Goal: Information Seeking & Learning: Learn about a topic

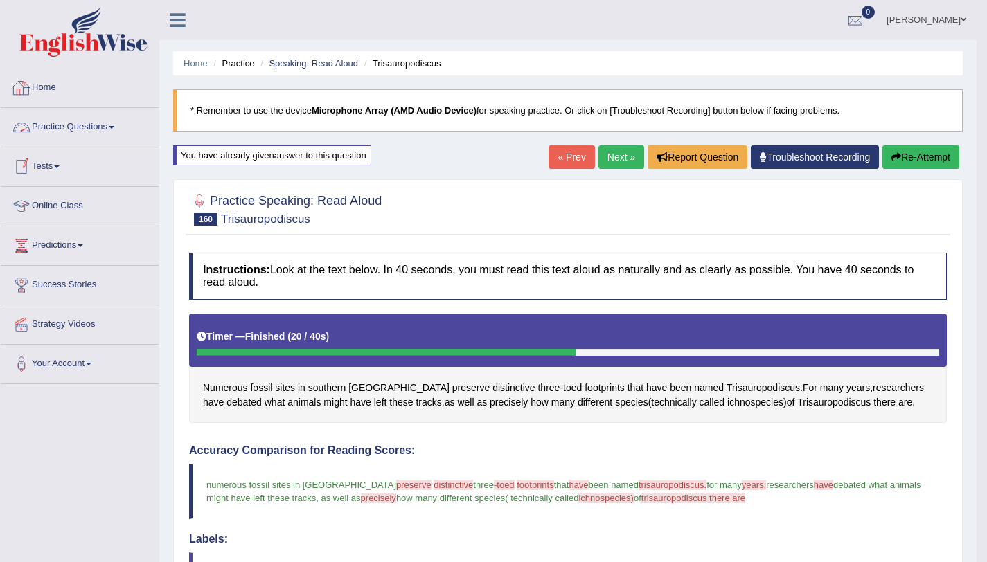
click at [74, 132] on link "Practice Questions" at bounding box center [80, 125] width 158 height 35
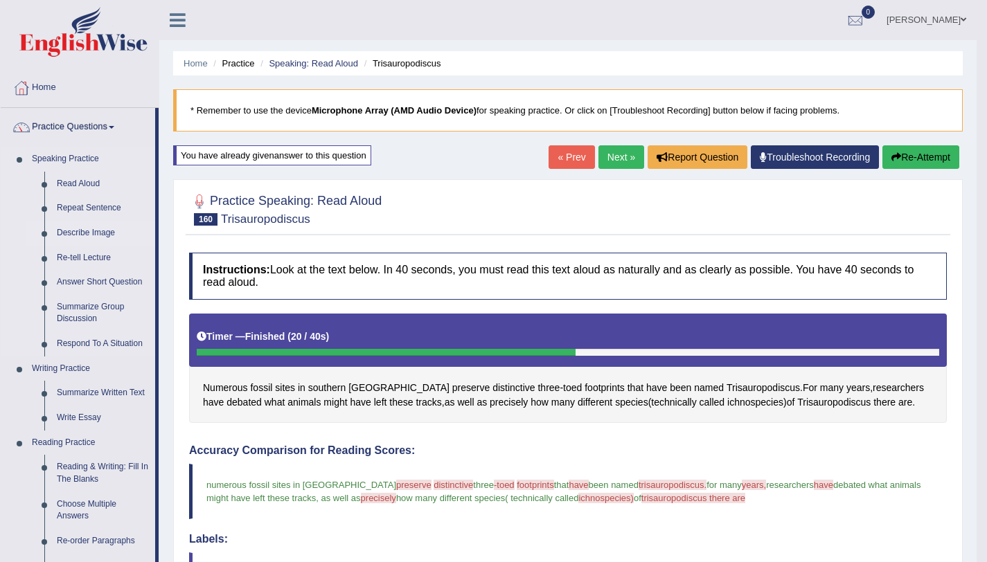
click at [80, 231] on link "Describe Image" at bounding box center [103, 233] width 105 height 25
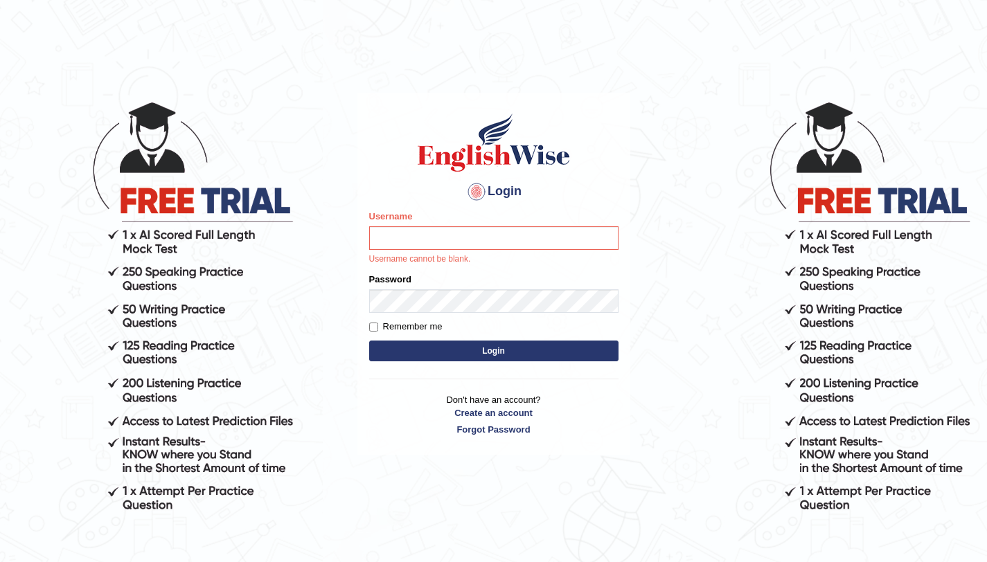
click at [406, 233] on input "Username" at bounding box center [493, 238] width 249 height 24
type input "amandeep73"
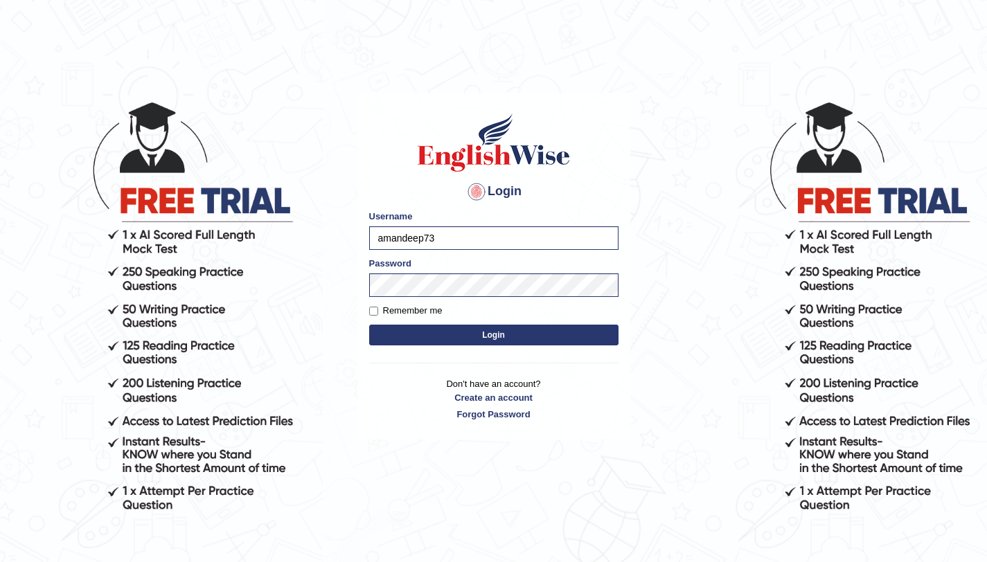
click at [492, 332] on button "Login" at bounding box center [493, 335] width 249 height 21
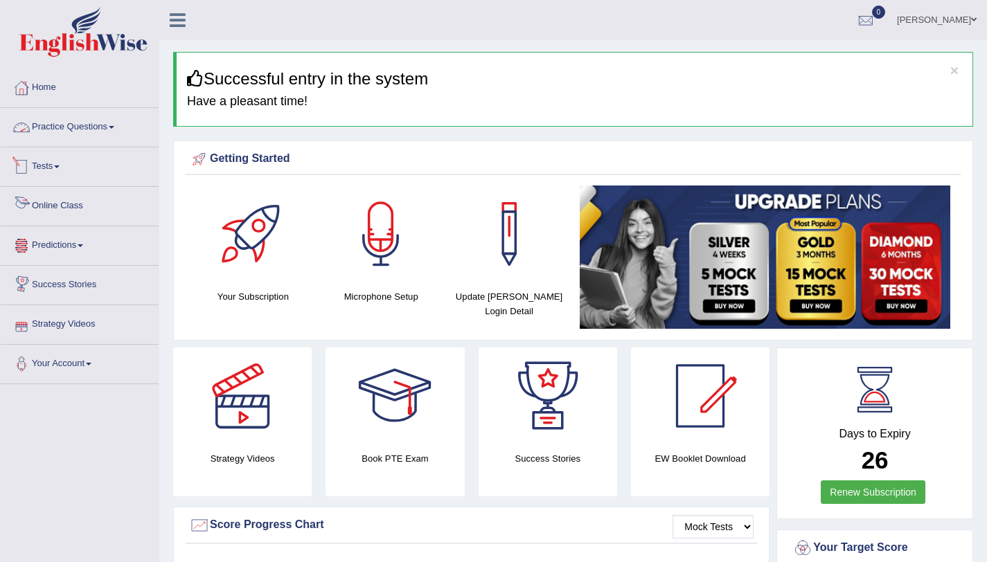
click at [113, 132] on link "Practice Questions" at bounding box center [80, 125] width 158 height 35
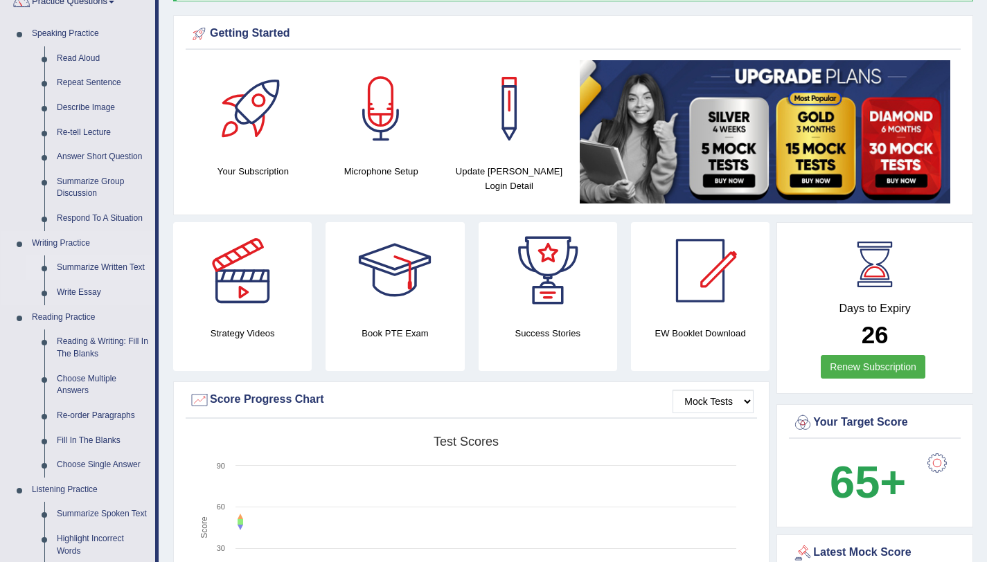
scroll to position [123, 0]
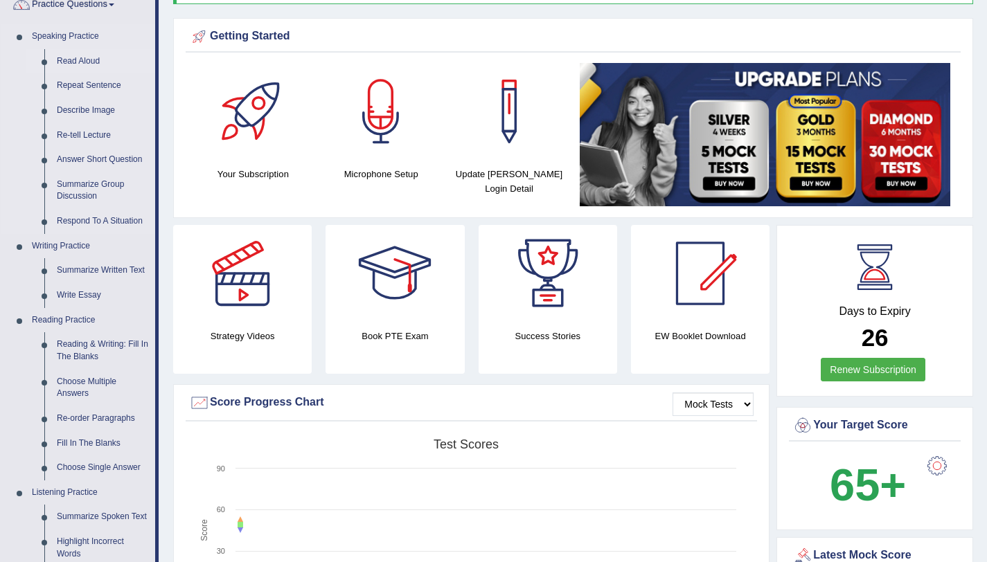
click at [83, 62] on link "Read Aloud" at bounding box center [103, 61] width 105 height 25
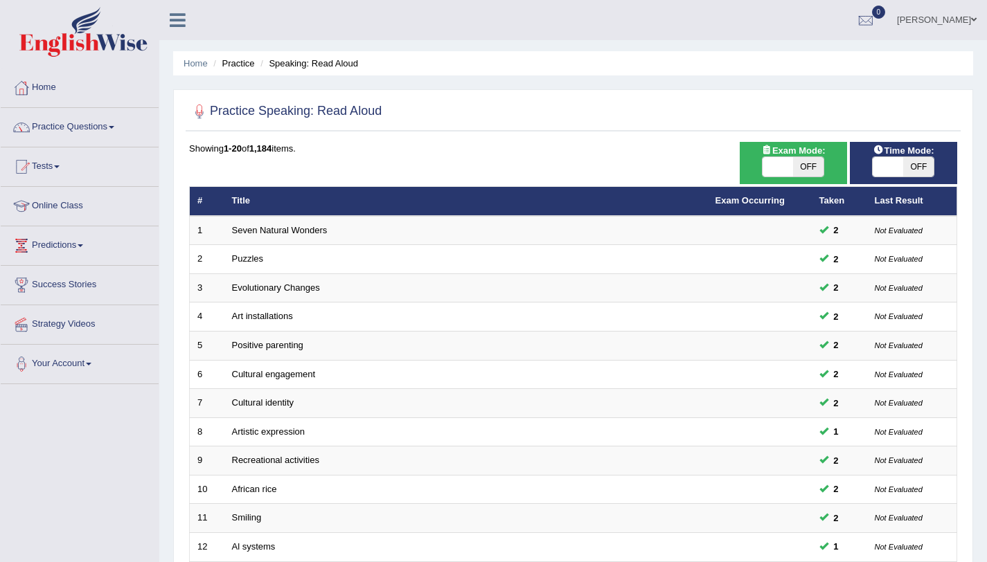
click at [915, 159] on span "OFF" at bounding box center [918, 166] width 30 height 19
checkbox input "true"
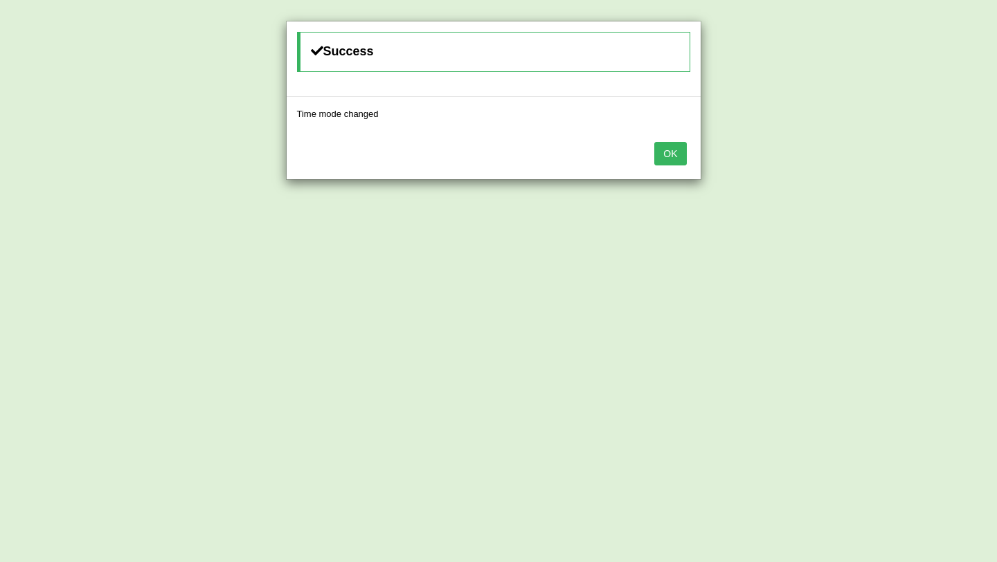
click at [663, 153] on button "OK" at bounding box center [670, 154] width 32 height 24
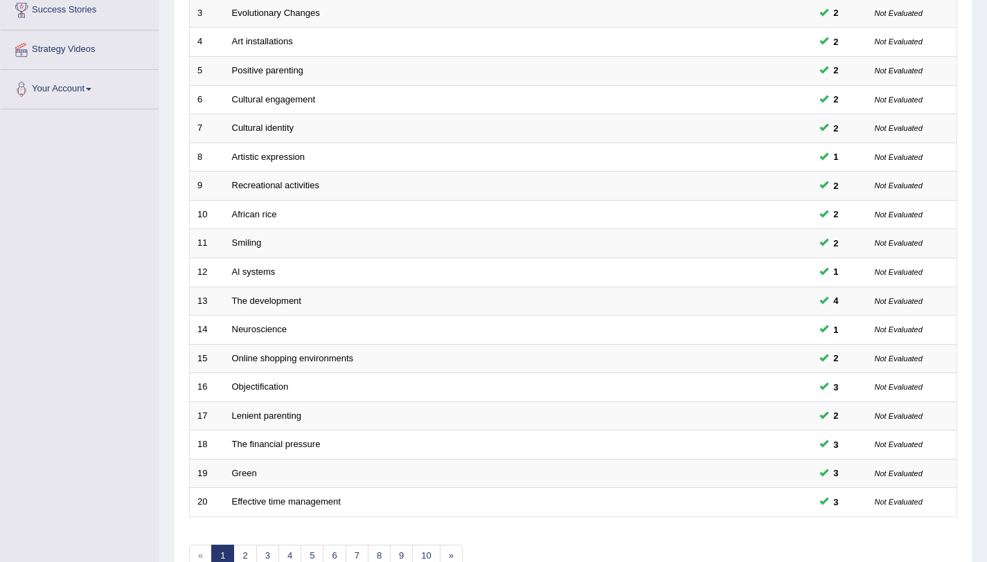
scroll to position [355, 0]
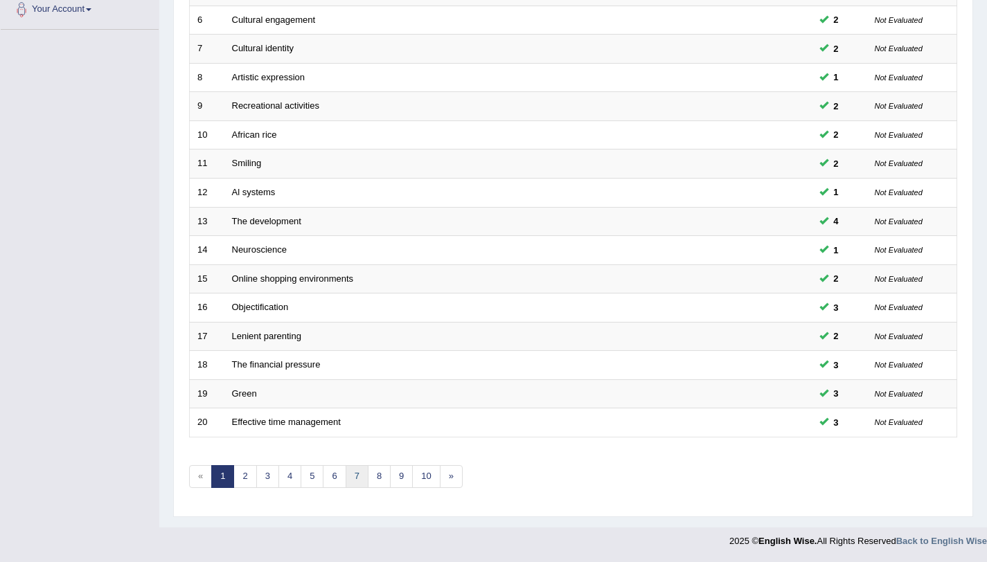
click at [348, 481] on link "7" at bounding box center [356, 476] width 23 height 23
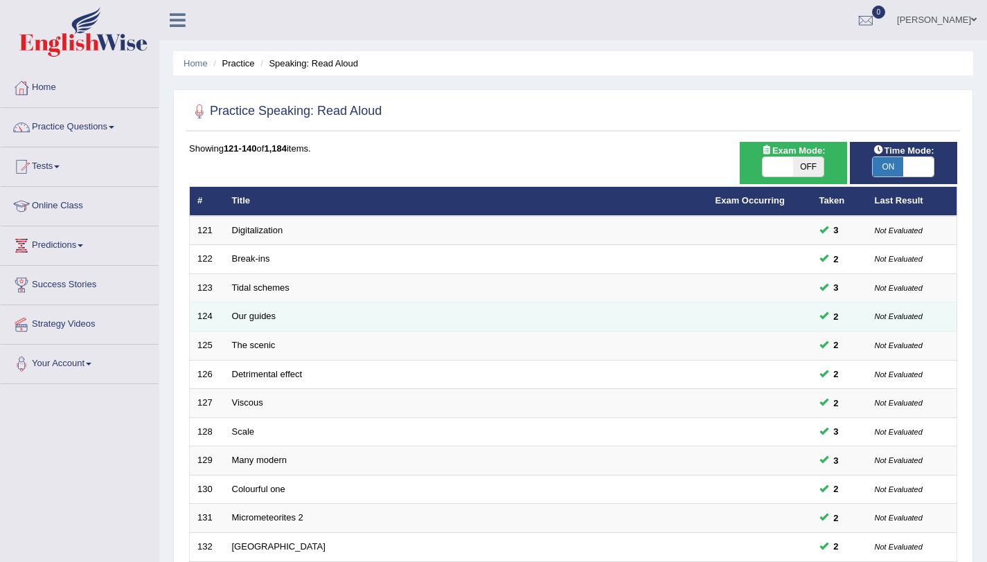
scroll to position [355, 0]
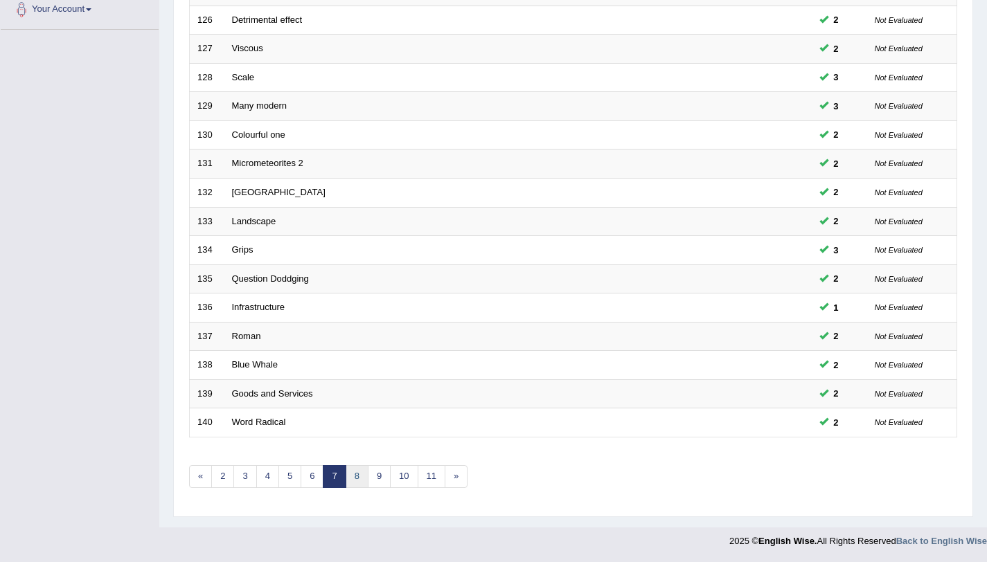
click at [360, 481] on link "8" at bounding box center [356, 476] width 23 height 23
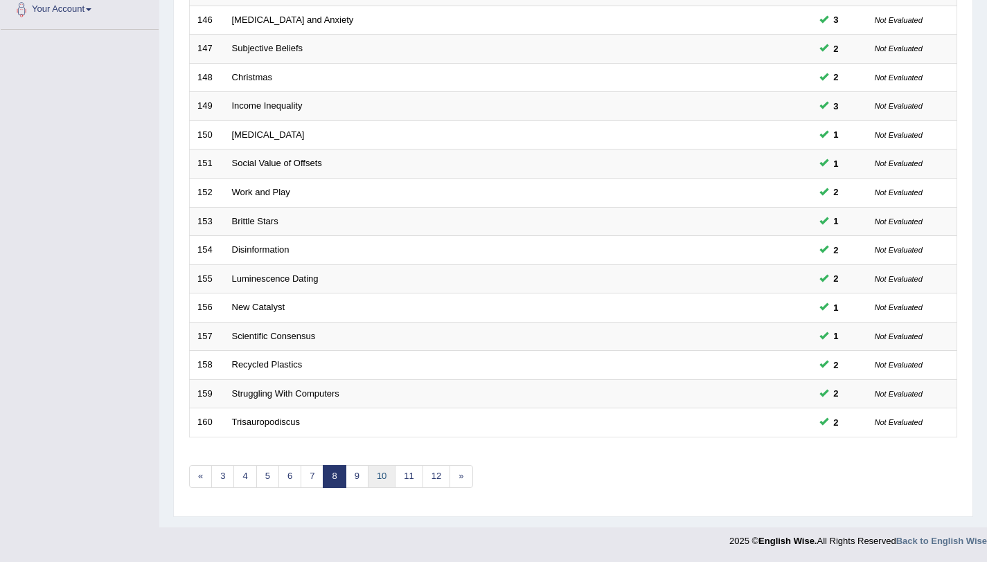
click at [373, 485] on link "10" at bounding box center [382, 476] width 28 height 23
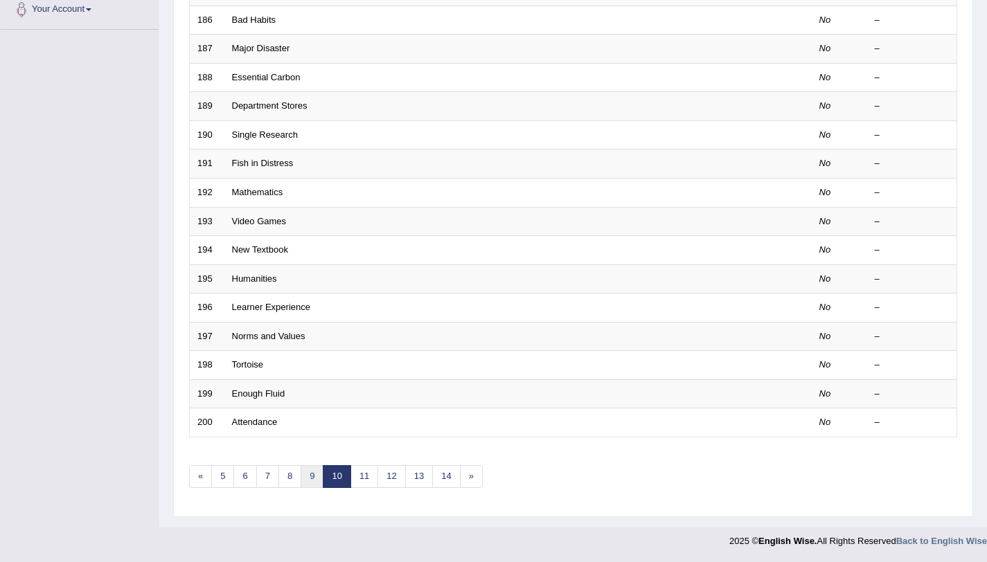
click at [322, 470] on link "9" at bounding box center [311, 476] width 23 height 23
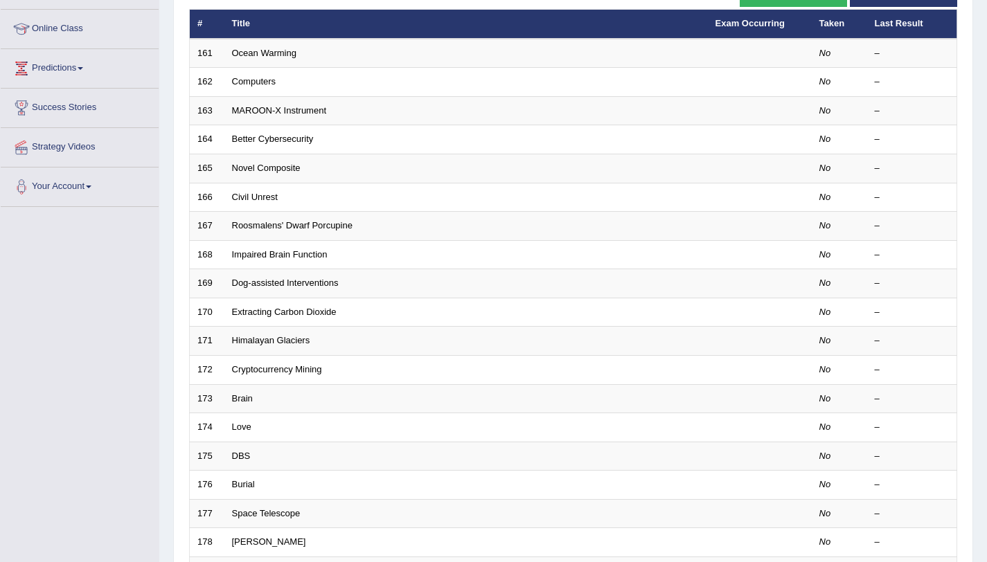
scroll to position [166, 0]
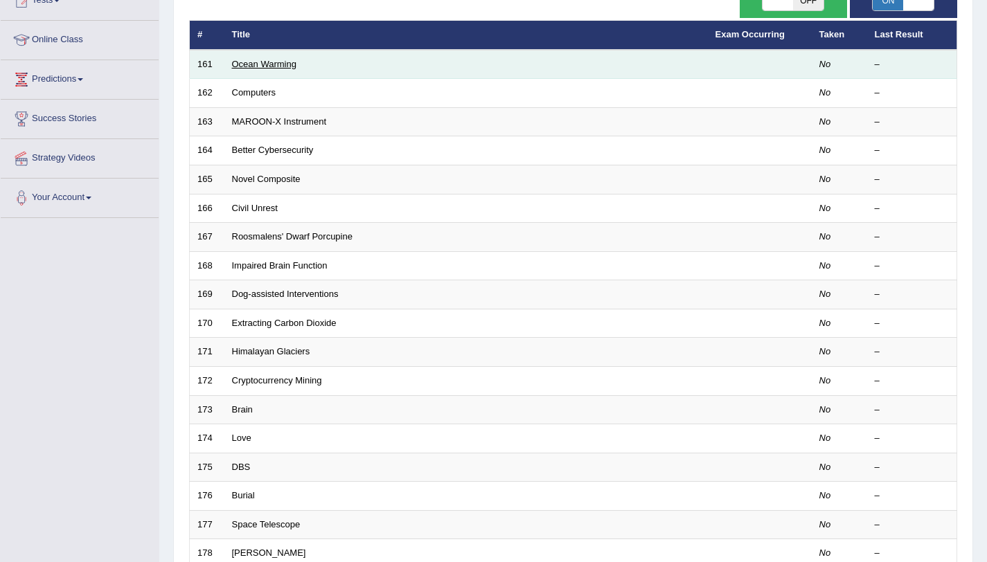
click at [272, 60] on link "Ocean Warming" at bounding box center [264, 64] width 64 height 10
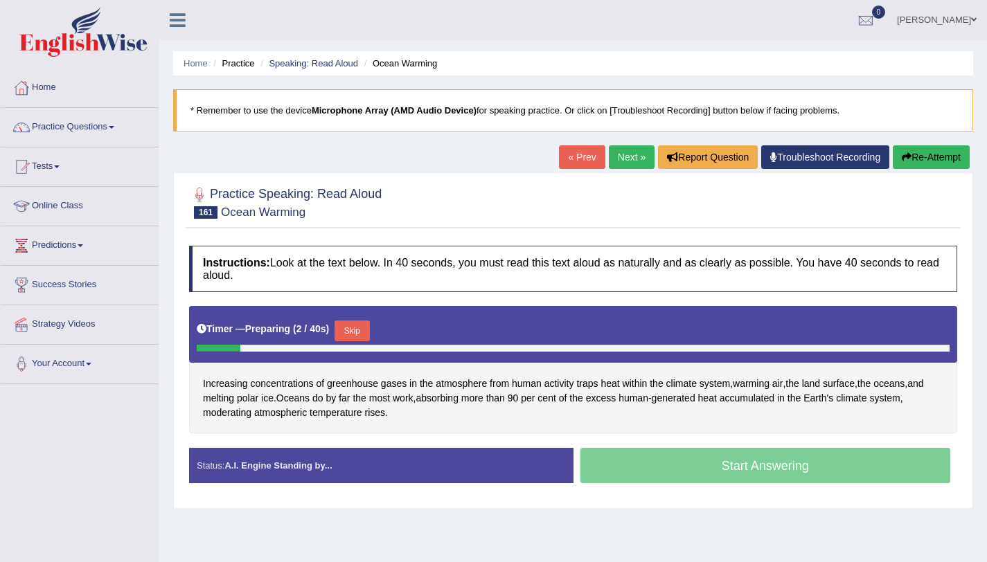
click at [364, 335] on button "Skip" at bounding box center [351, 331] width 35 height 21
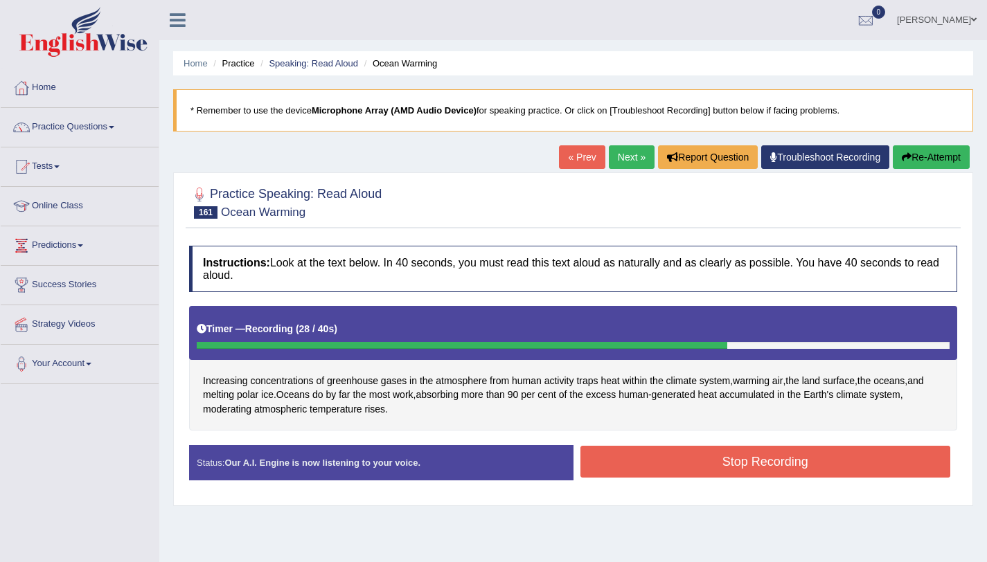
click at [702, 460] on button "Stop Recording" at bounding box center [765, 462] width 370 height 32
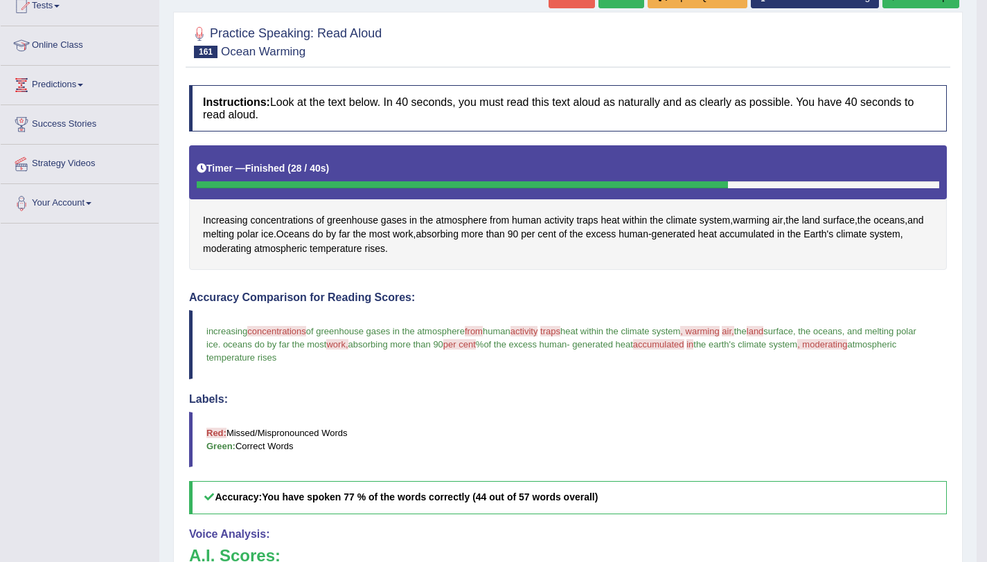
scroll to position [138, 0]
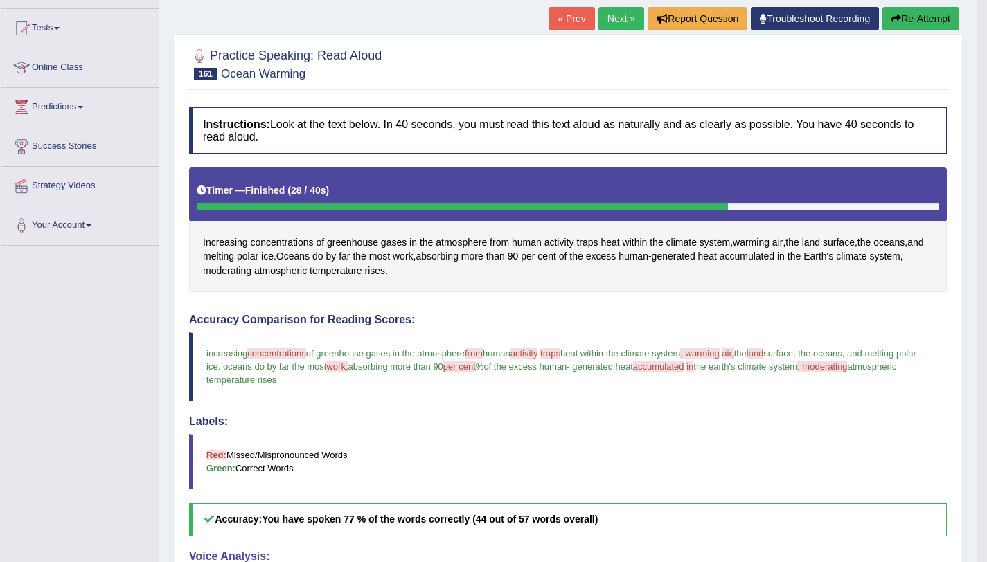
click at [938, 27] on button "Re-Attempt" at bounding box center [920, 19] width 77 height 24
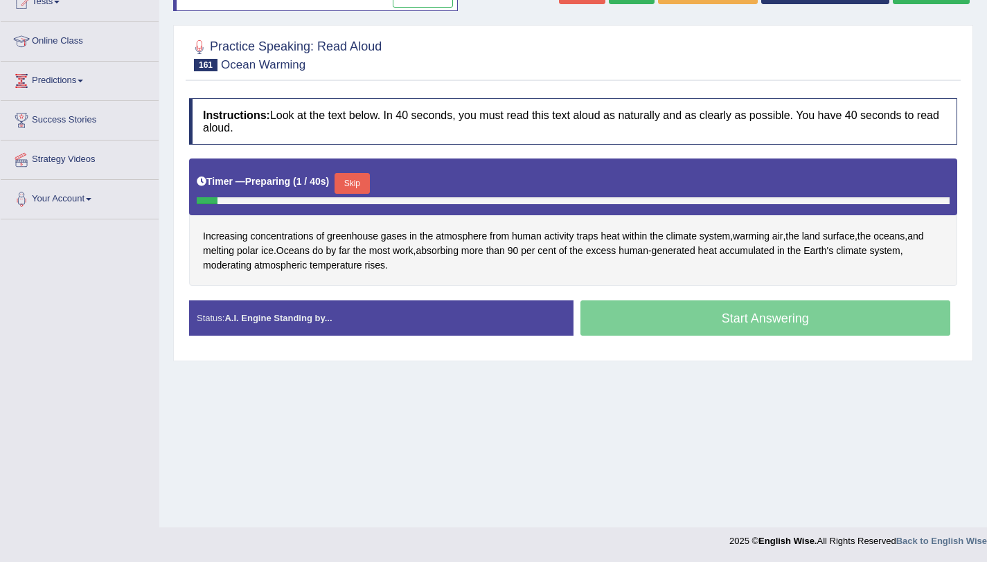
click at [369, 182] on button "Skip" at bounding box center [351, 183] width 35 height 21
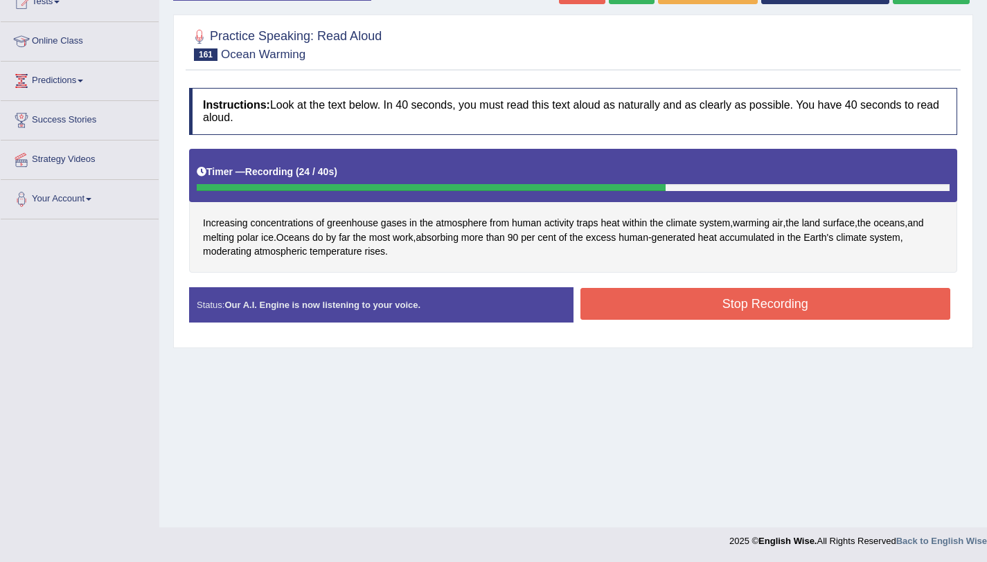
click at [697, 310] on button "Stop Recording" at bounding box center [765, 304] width 370 height 32
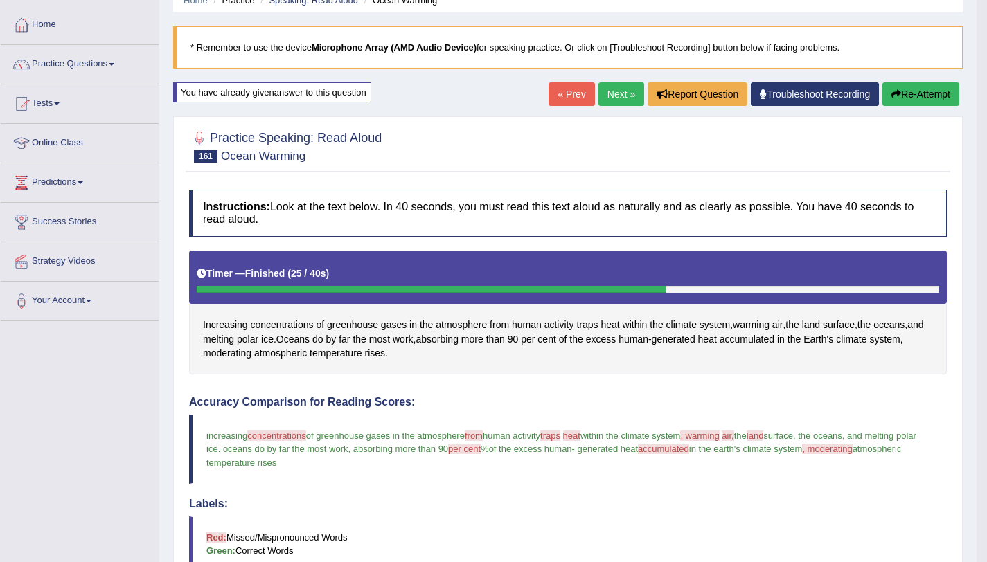
scroll to position [45, 0]
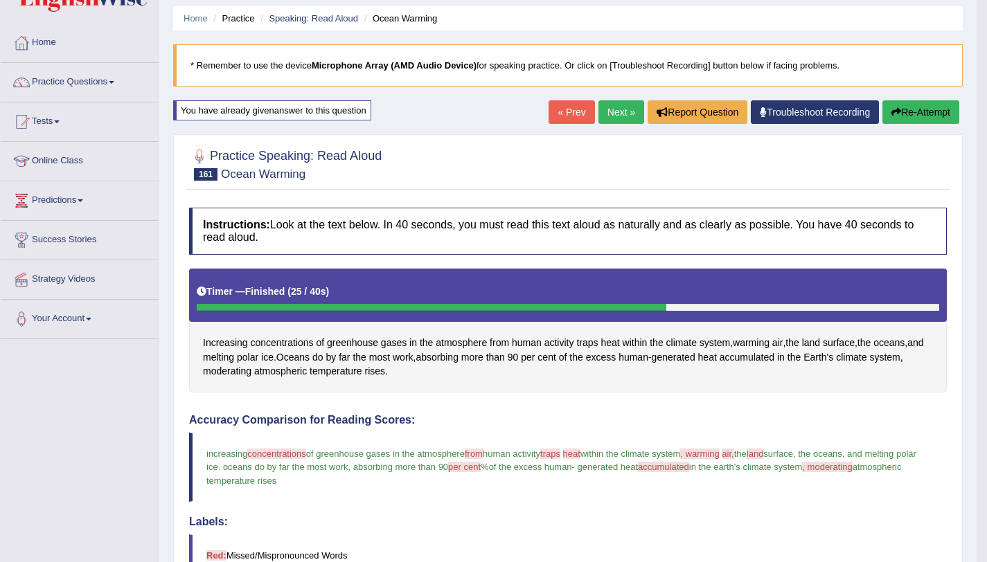
click at [617, 116] on link "Next »" at bounding box center [621, 112] width 46 height 24
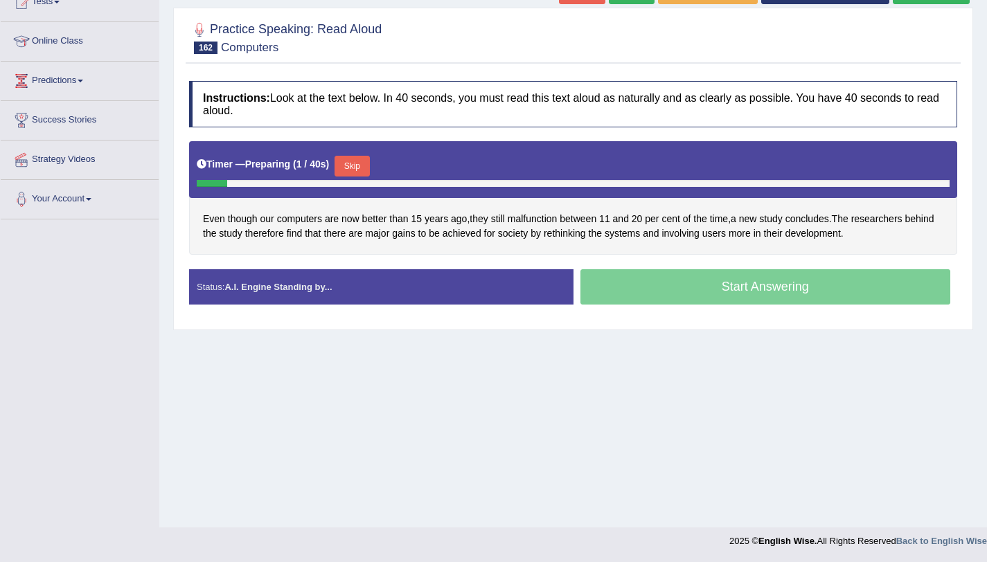
click at [345, 163] on button "Skip" at bounding box center [351, 166] width 35 height 21
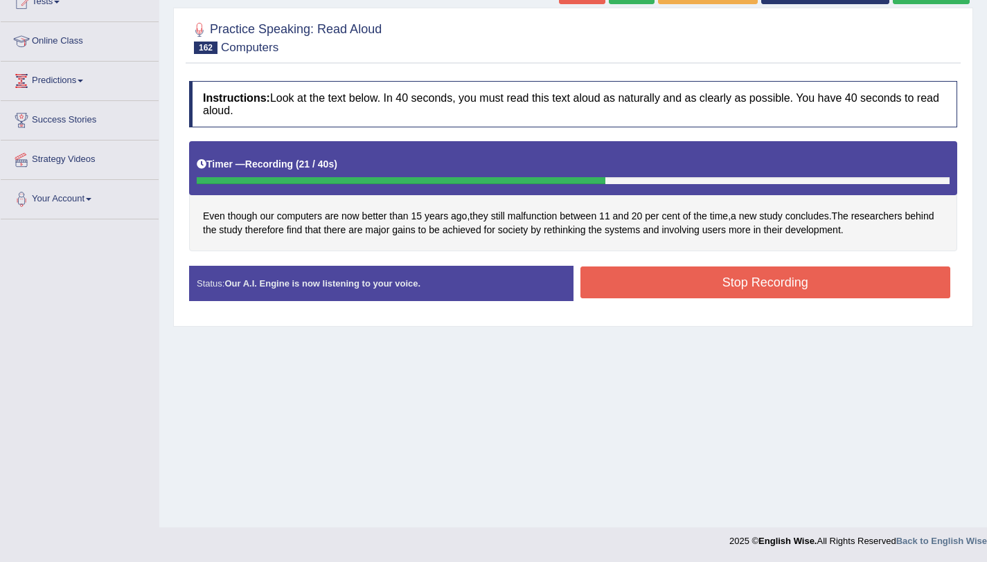
click at [722, 277] on button "Stop Recording" at bounding box center [765, 283] width 370 height 32
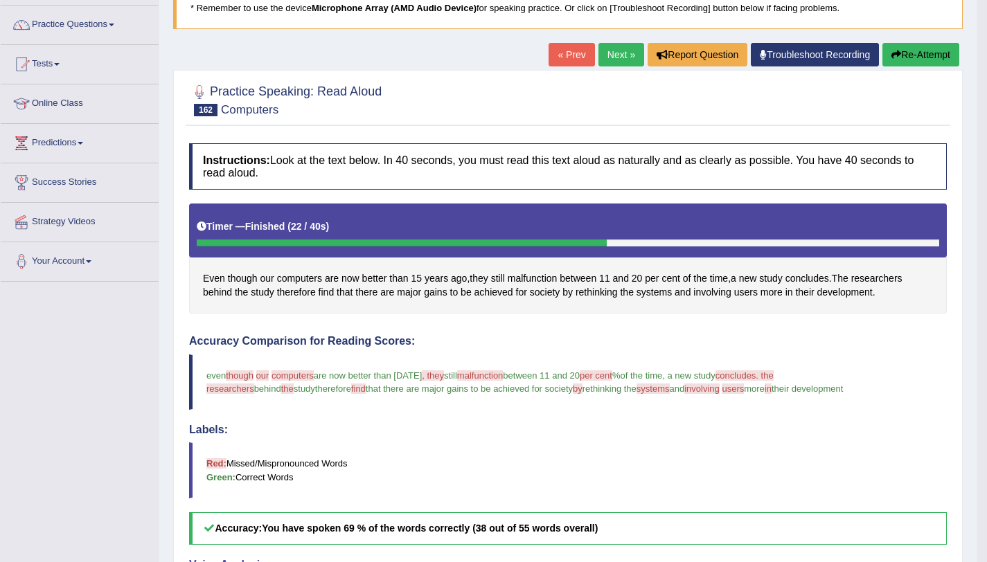
scroll to position [97, 0]
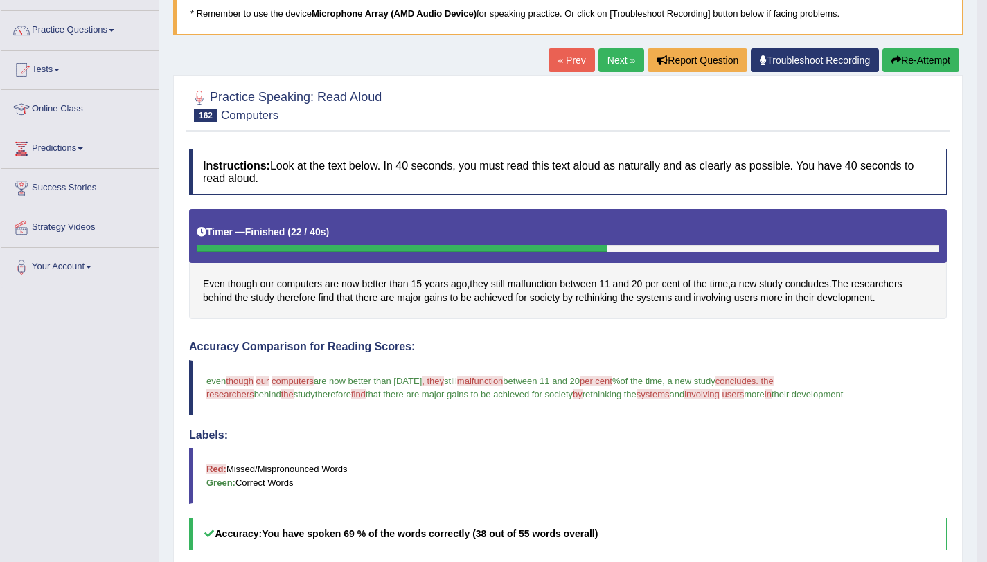
click at [906, 63] on button "Re-Attempt" at bounding box center [920, 60] width 77 height 24
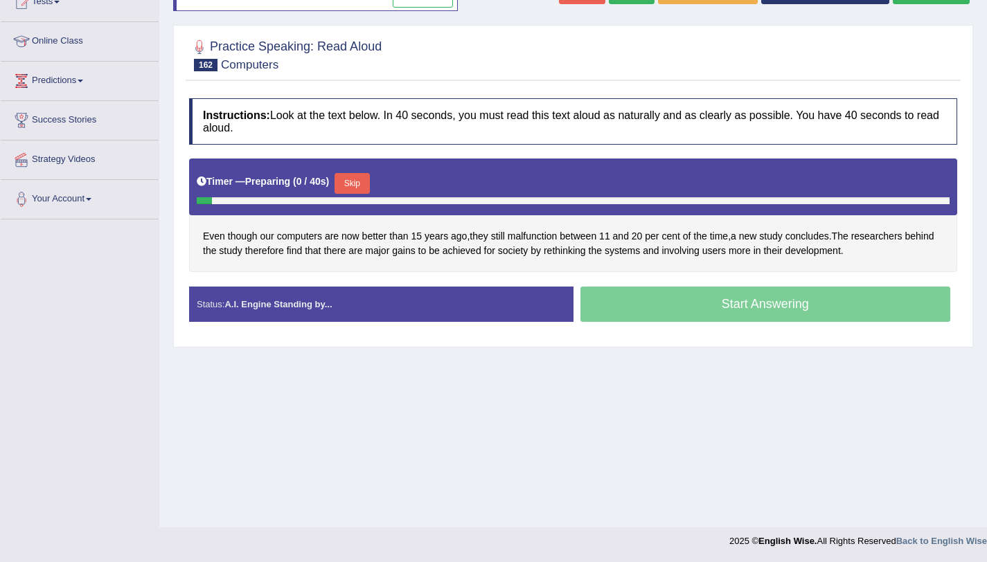
click at [364, 180] on button "Skip" at bounding box center [351, 183] width 35 height 21
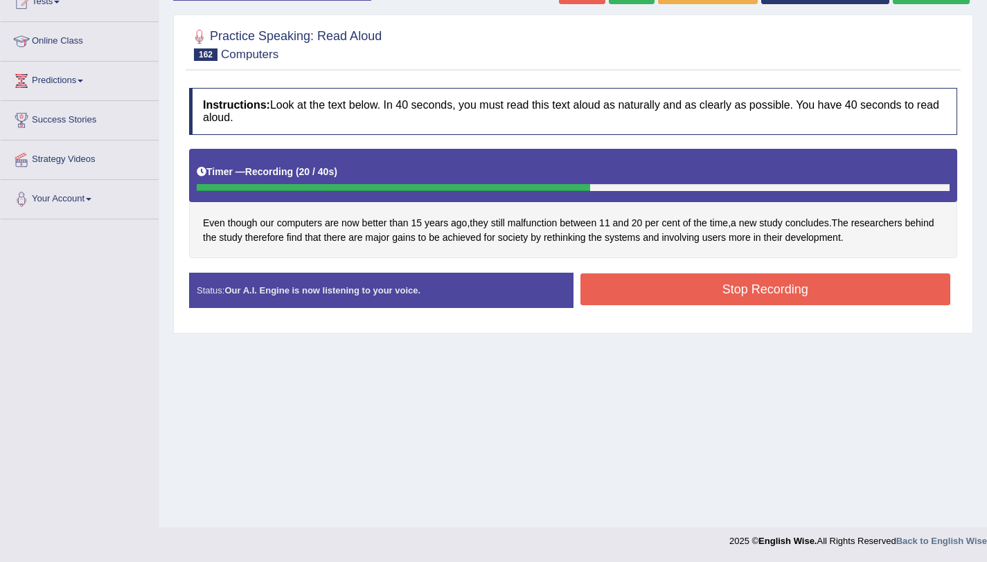
click at [691, 279] on button "Stop Recording" at bounding box center [765, 289] width 370 height 32
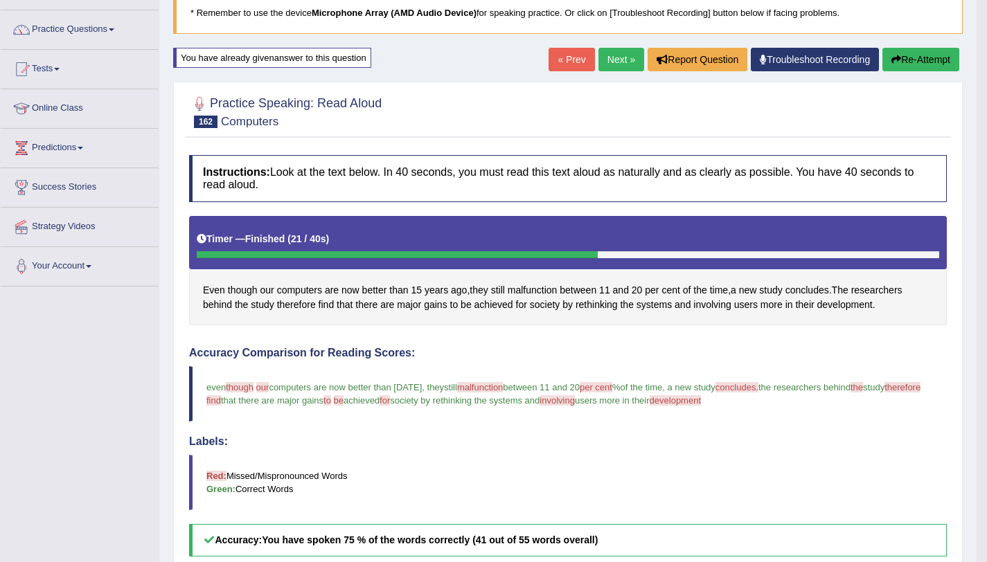
scroll to position [97, 0]
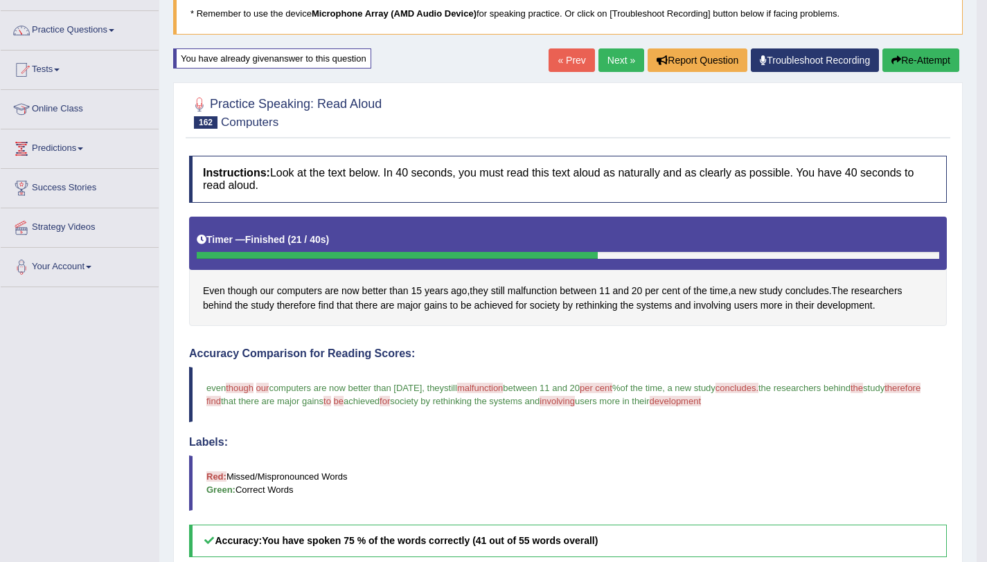
click at [618, 55] on link "Next »" at bounding box center [621, 60] width 46 height 24
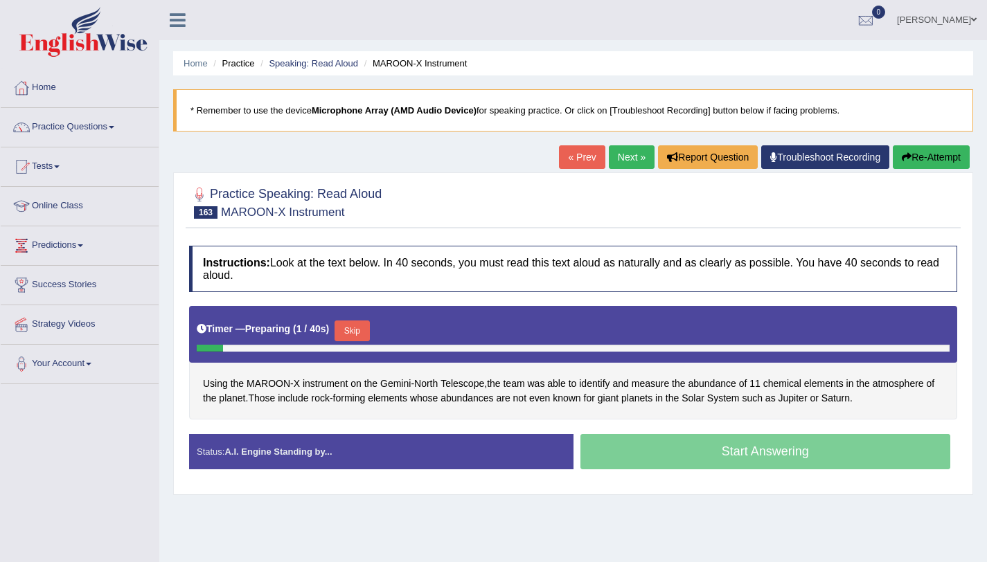
click at [357, 329] on button "Skip" at bounding box center [351, 331] width 35 height 21
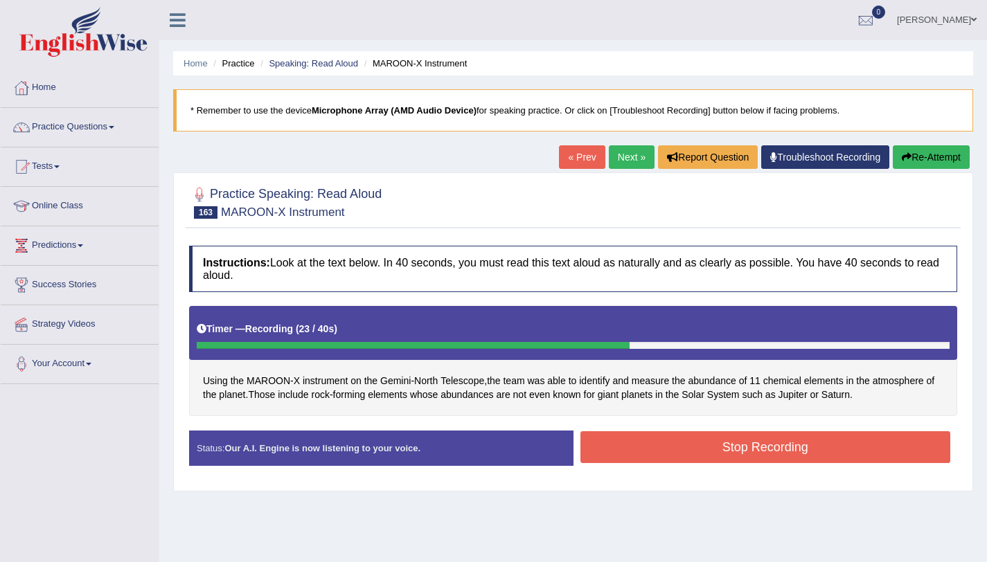
click at [685, 447] on button "Stop Recording" at bounding box center [765, 447] width 370 height 32
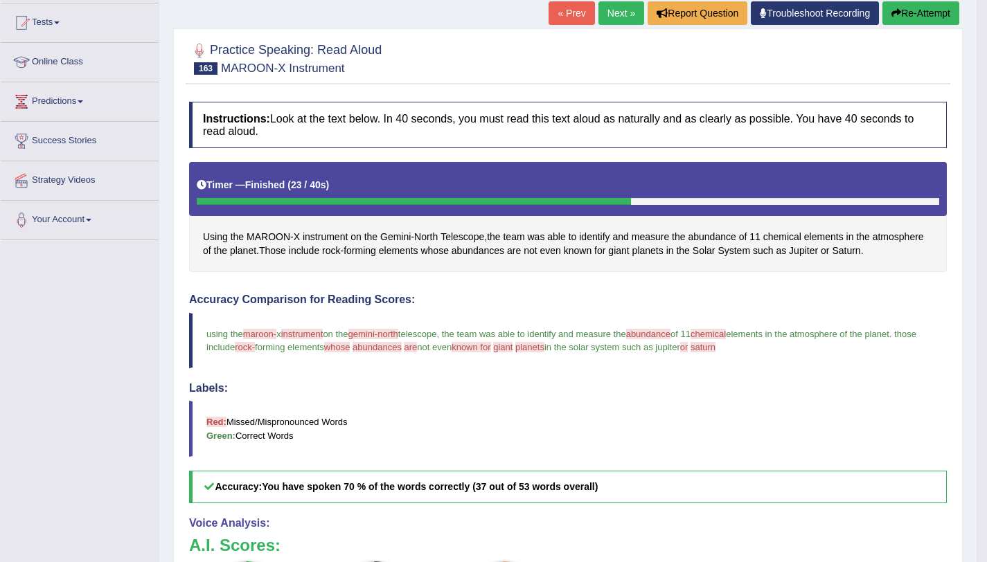
scroll to position [141, 0]
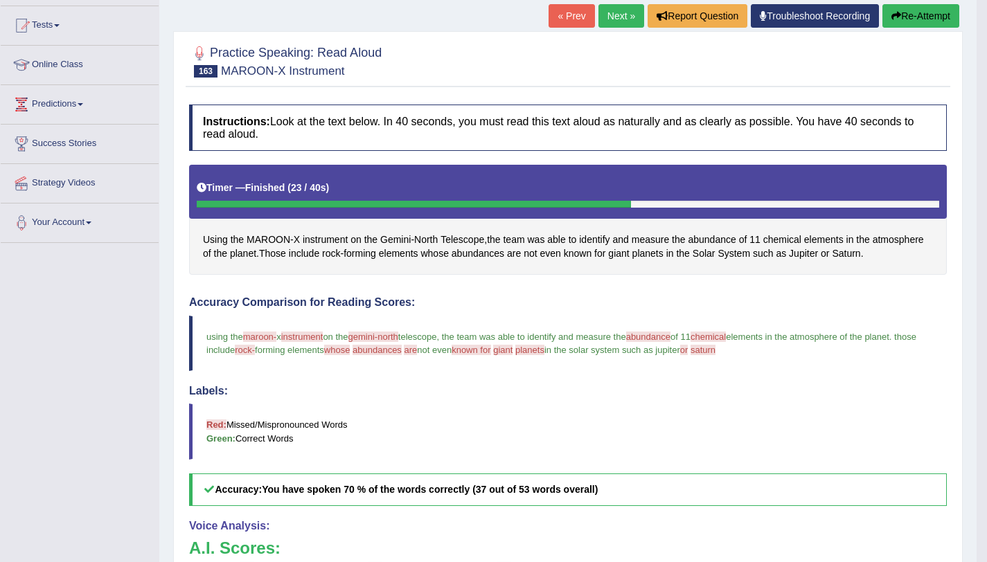
click at [900, 24] on button "Re-Attempt" at bounding box center [920, 16] width 77 height 24
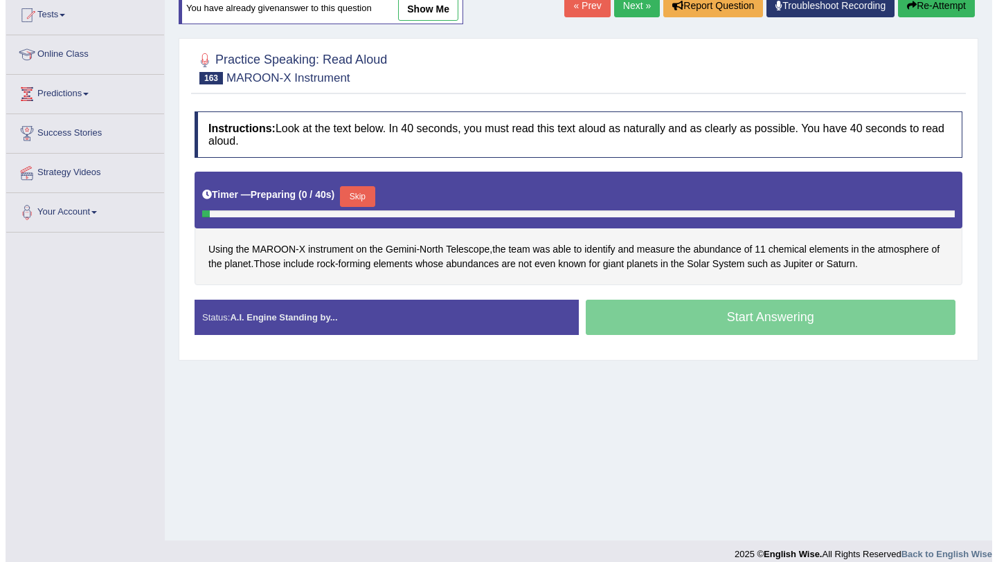
scroll to position [165, 0]
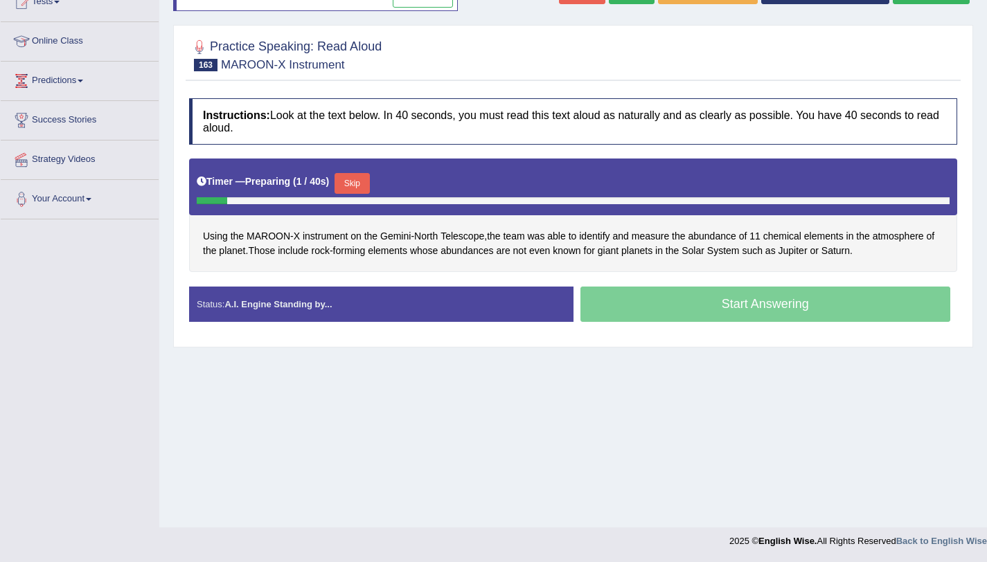
click at [362, 174] on button "Skip" at bounding box center [351, 183] width 35 height 21
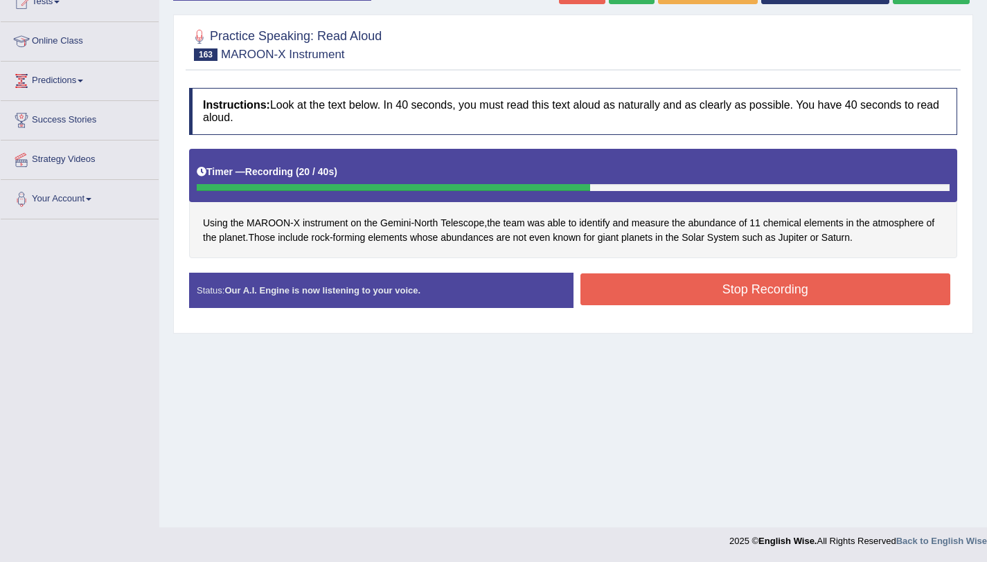
click at [682, 291] on button "Stop Recording" at bounding box center [765, 289] width 370 height 32
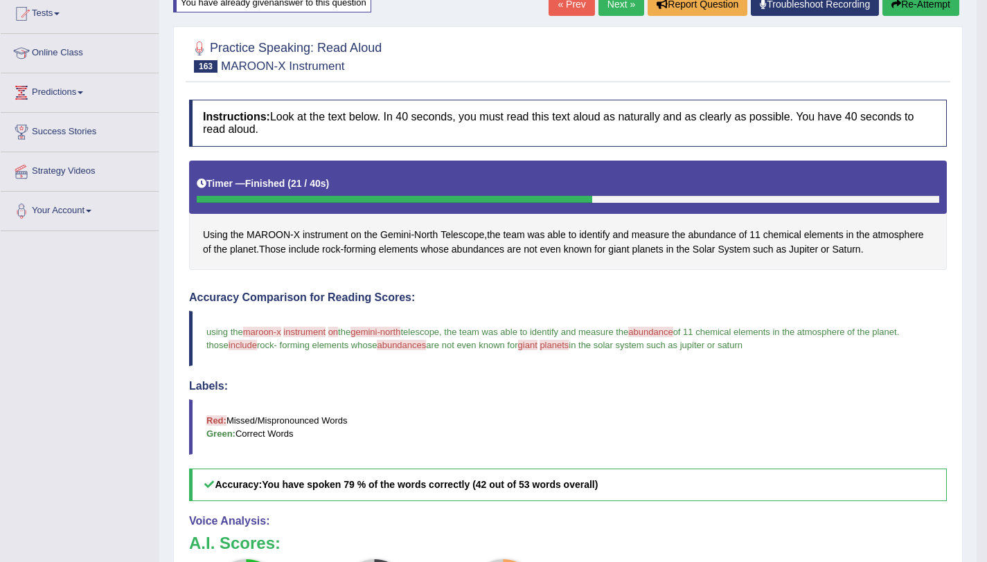
scroll to position [152, 0]
click at [615, 15] on link "Next »" at bounding box center [621, 5] width 46 height 24
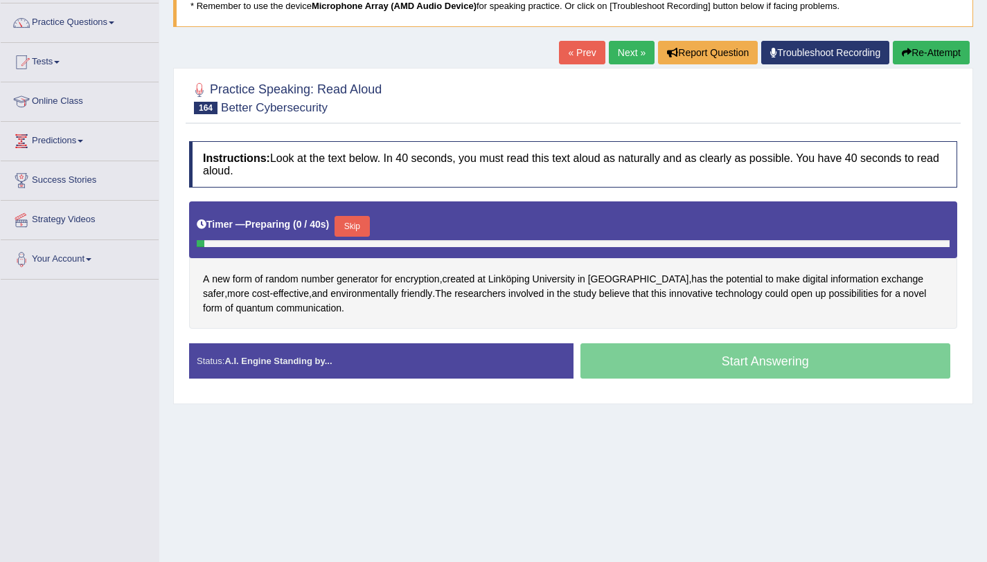
scroll to position [105, 0]
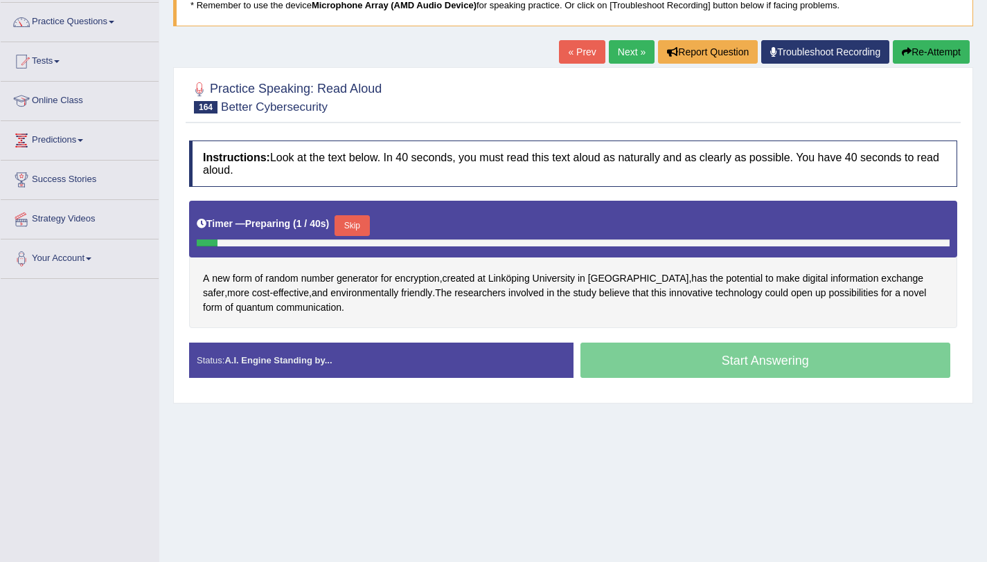
click at [366, 236] on button "Skip" at bounding box center [351, 225] width 35 height 21
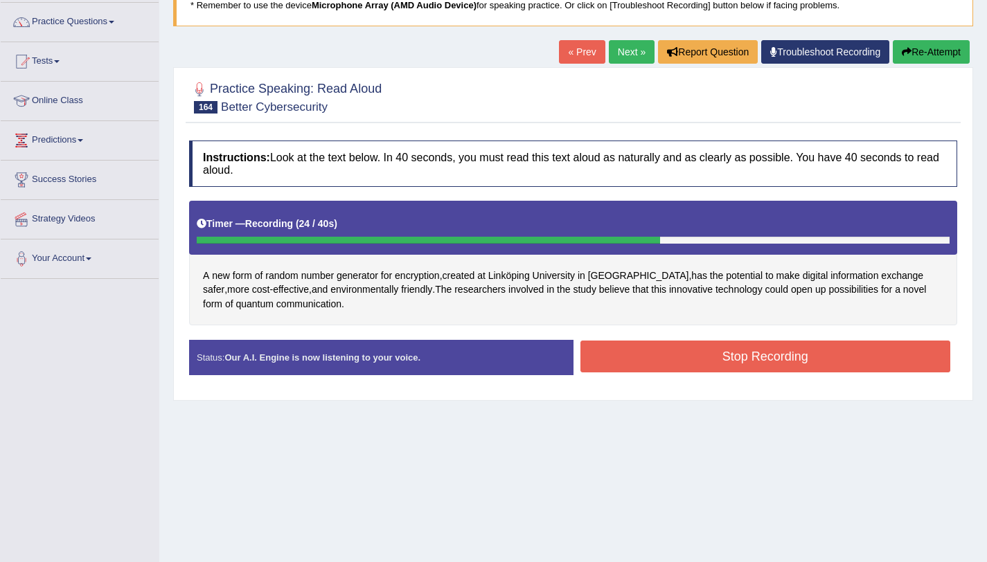
click at [679, 347] on button "Stop Recording" at bounding box center [765, 357] width 370 height 32
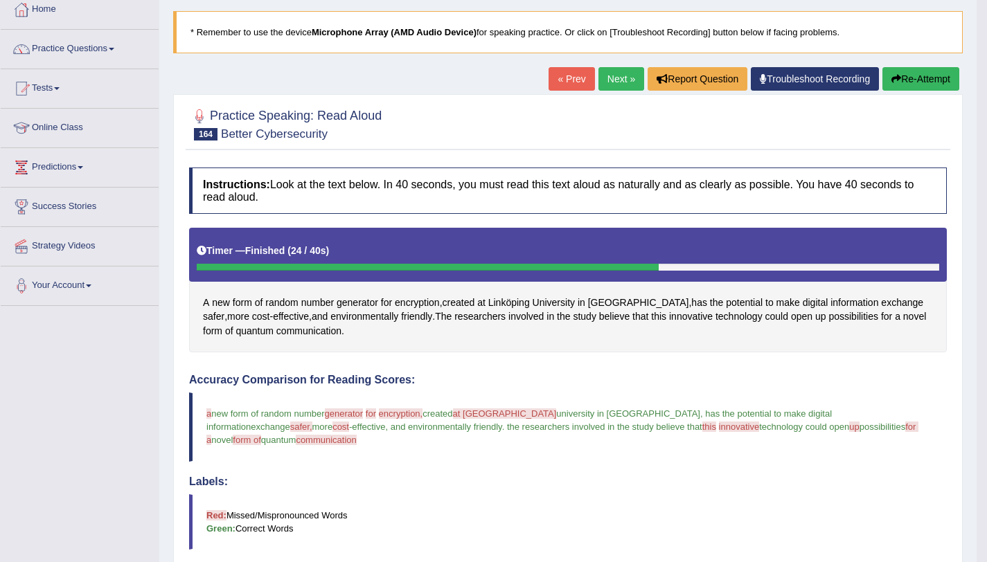
scroll to position [78, 0]
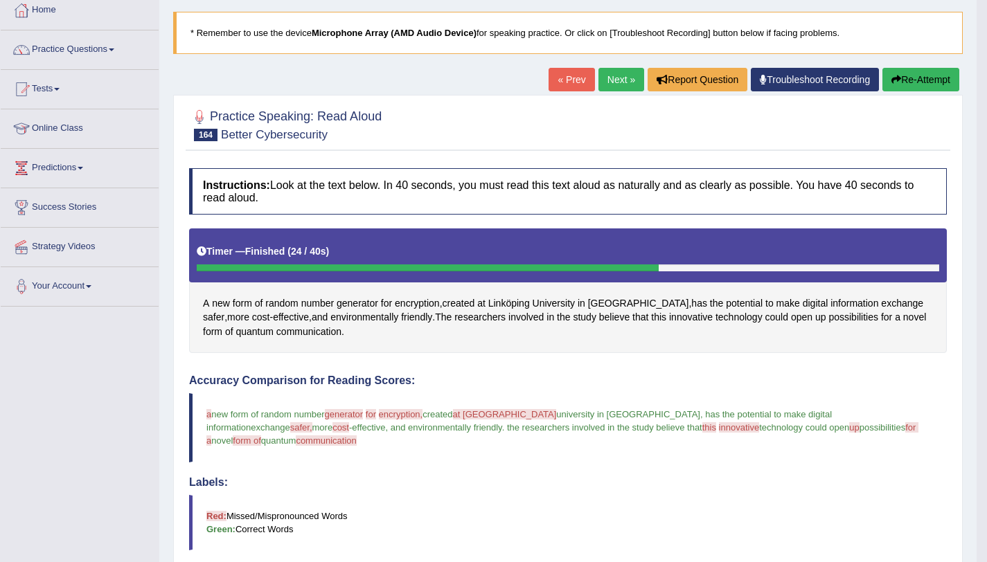
click at [933, 70] on button "Re-Attempt" at bounding box center [920, 80] width 77 height 24
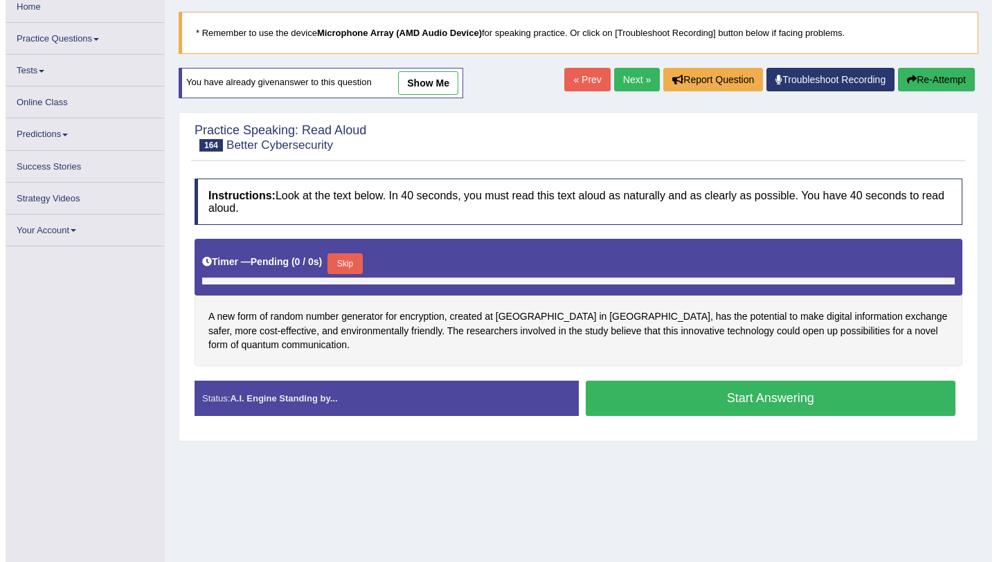
scroll to position [165, 0]
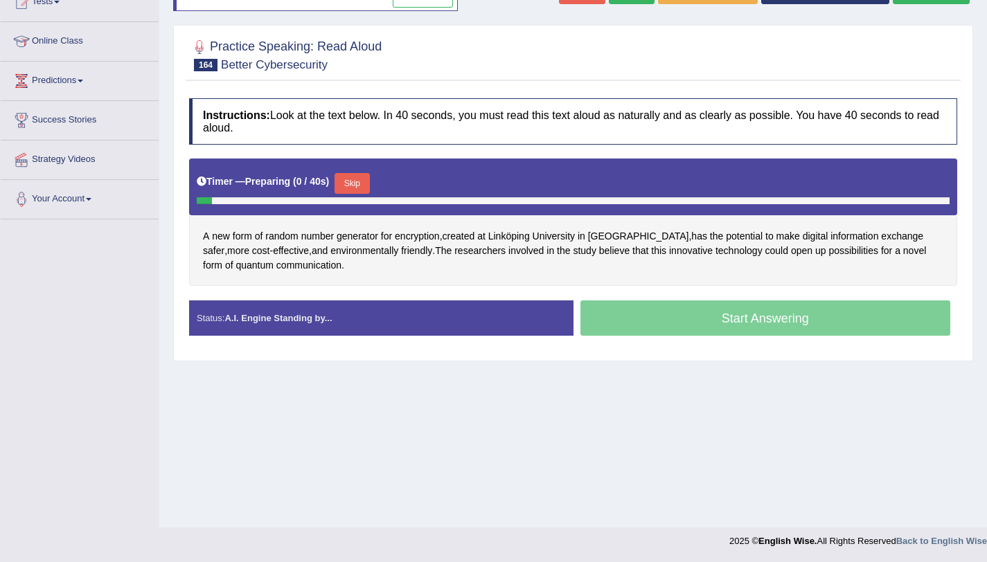
click at [364, 180] on button "Skip" at bounding box center [351, 183] width 35 height 21
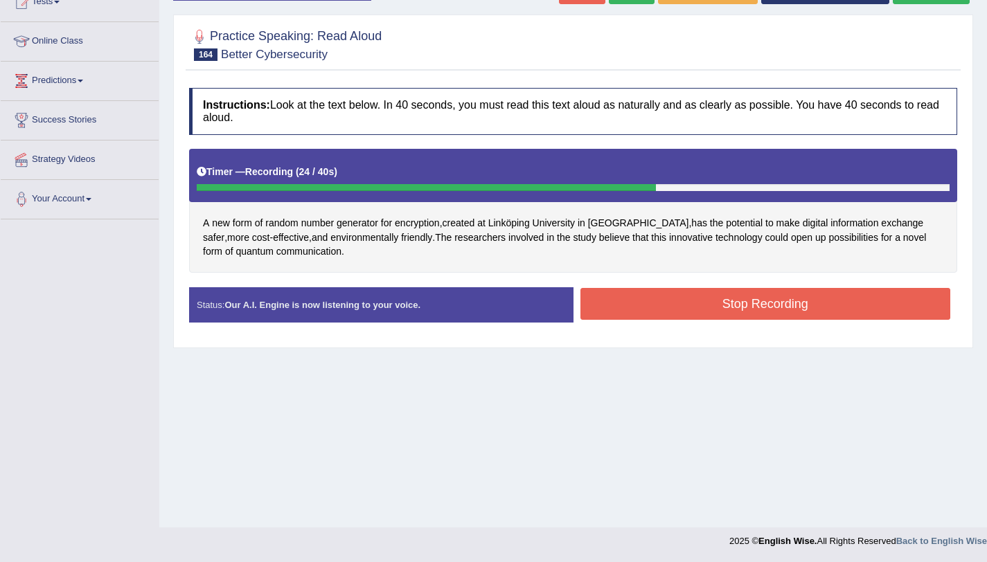
click at [696, 304] on button "Stop Recording" at bounding box center [765, 304] width 370 height 32
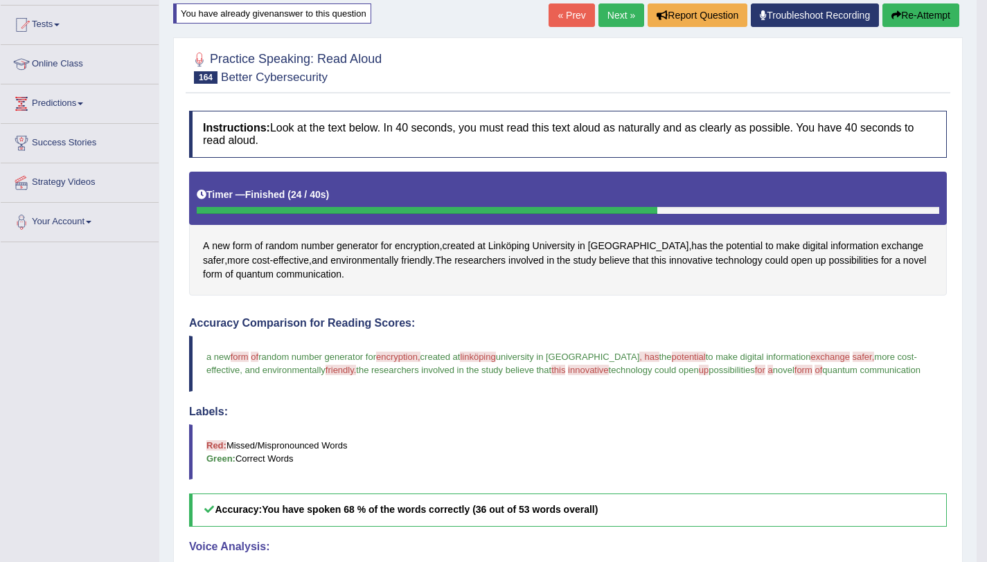
scroll to position [143, 0]
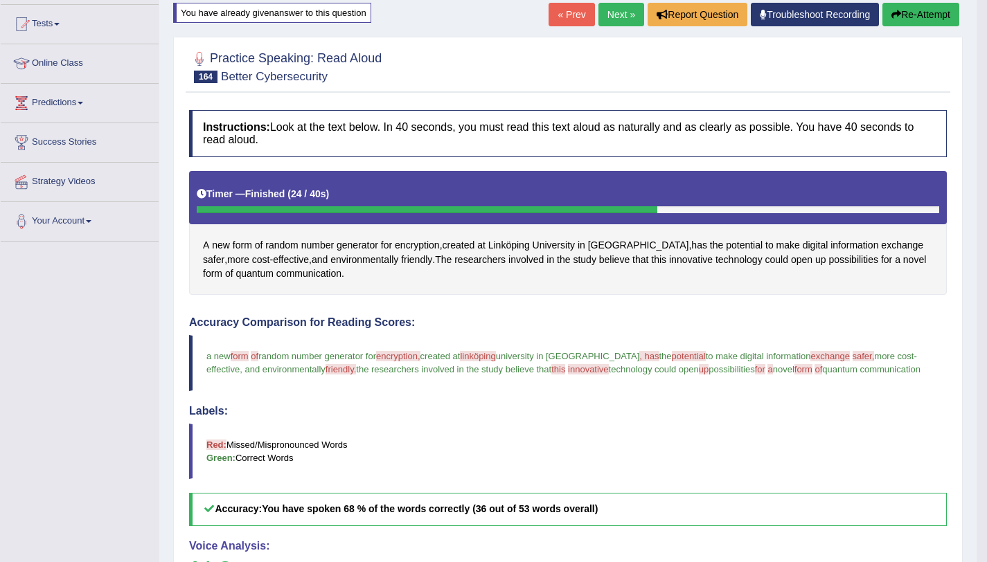
click at [611, 22] on link "Next »" at bounding box center [621, 15] width 46 height 24
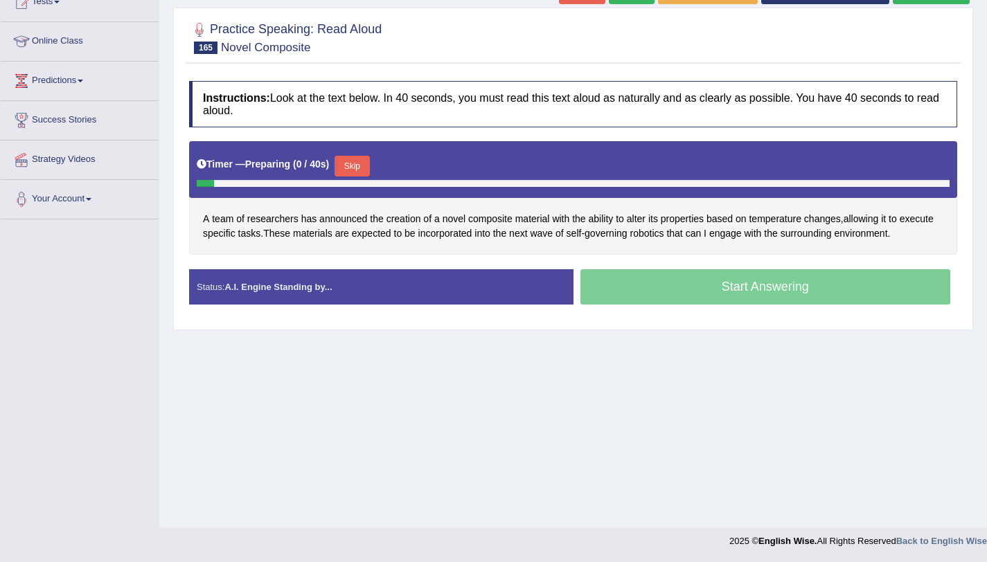
click at [337, 167] on div "Timer — Preparing ( 0 / 40s ) Skip" at bounding box center [573, 166] width 753 height 28
click at [342, 167] on button "Skip" at bounding box center [351, 166] width 35 height 21
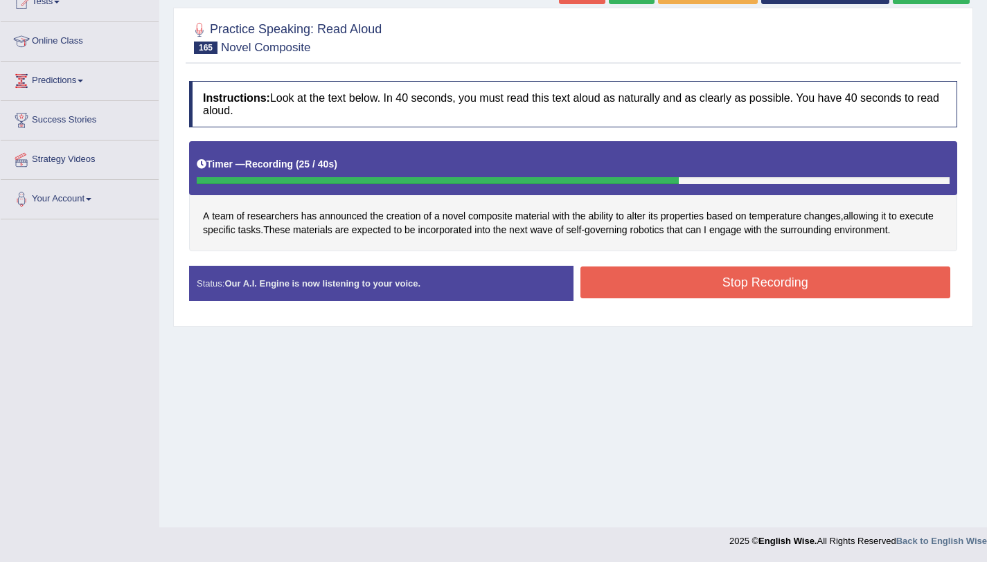
click at [735, 280] on button "Stop Recording" at bounding box center [765, 283] width 370 height 32
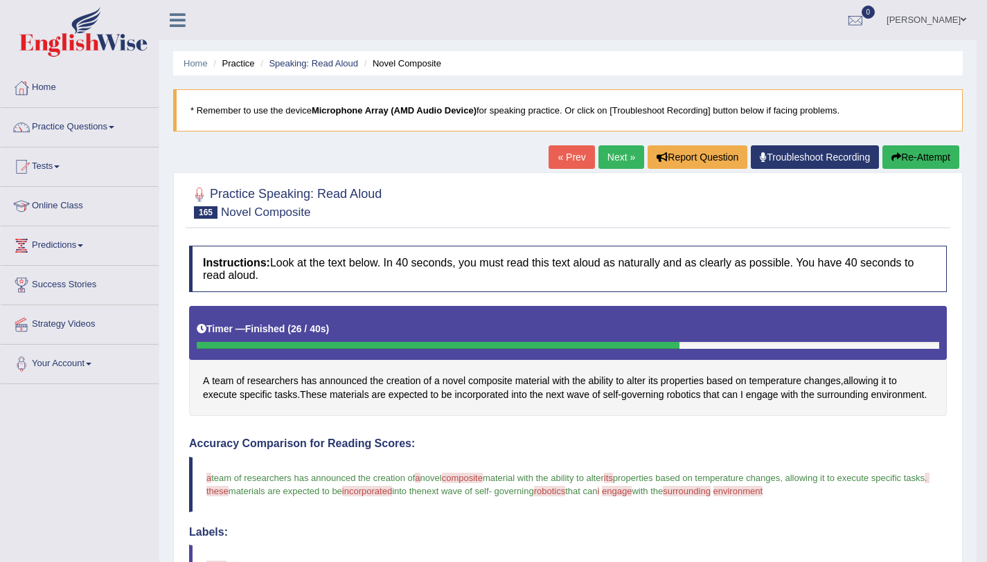
click at [614, 159] on link "Next »" at bounding box center [621, 157] width 46 height 24
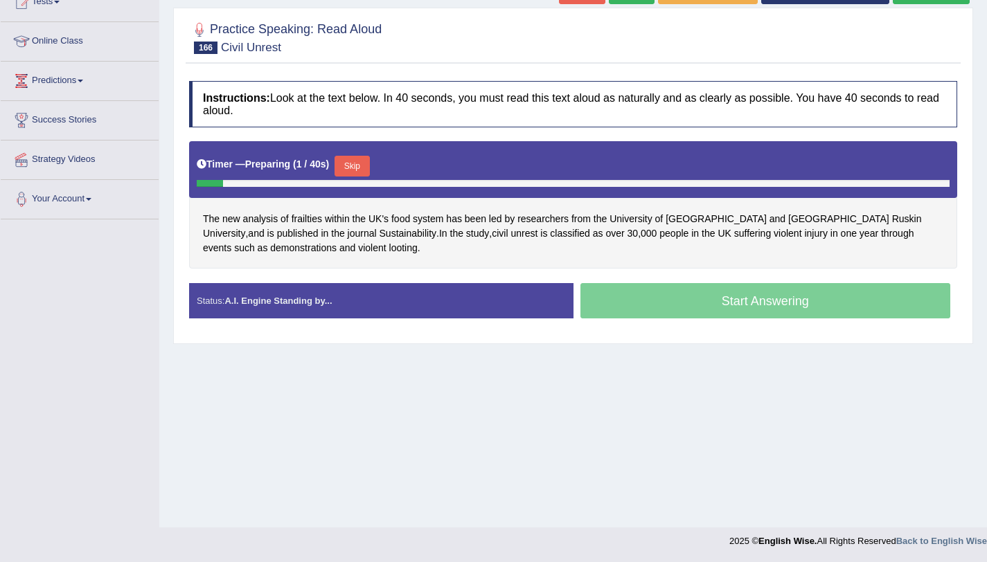
click at [350, 163] on button "Skip" at bounding box center [351, 166] width 35 height 21
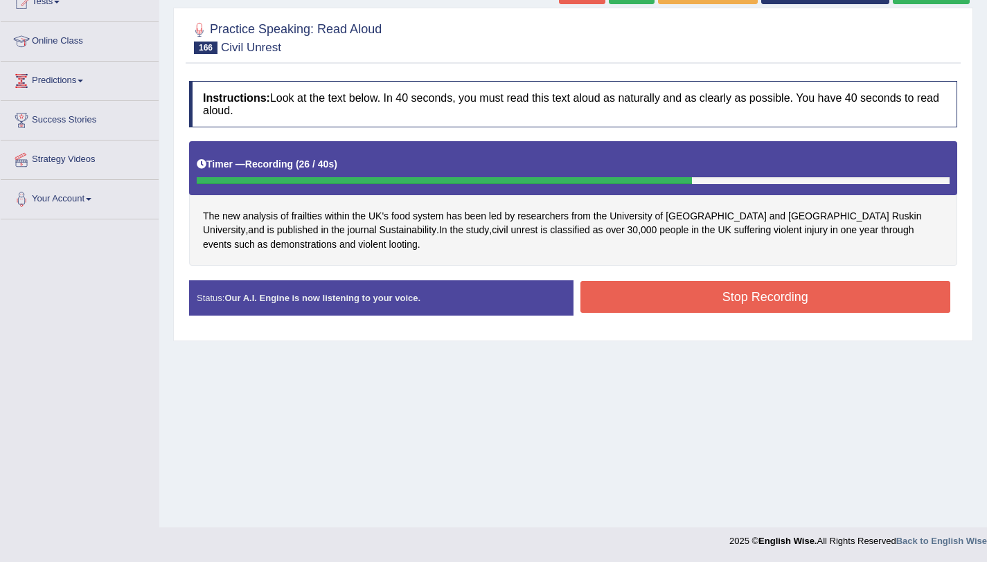
click at [757, 294] on button "Stop Recording" at bounding box center [765, 297] width 370 height 32
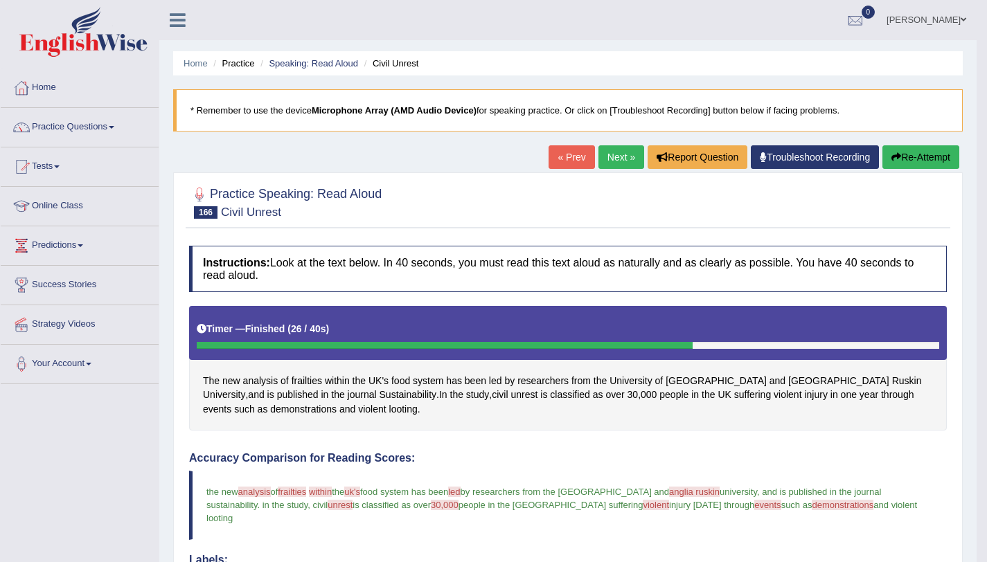
click at [609, 161] on link "Next »" at bounding box center [621, 157] width 46 height 24
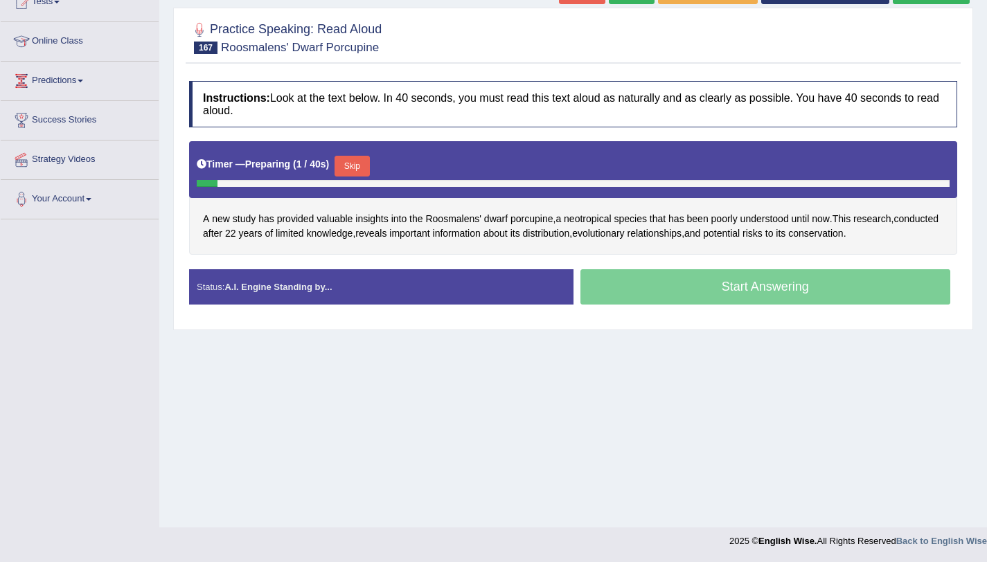
click at [353, 170] on button "Skip" at bounding box center [351, 166] width 35 height 21
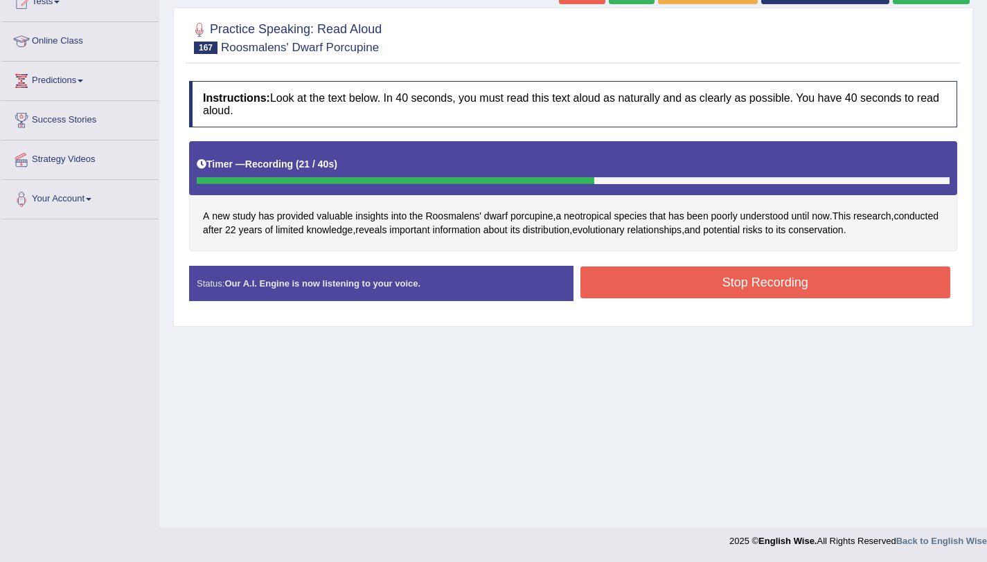
click at [764, 294] on button "Stop Recording" at bounding box center [765, 283] width 370 height 32
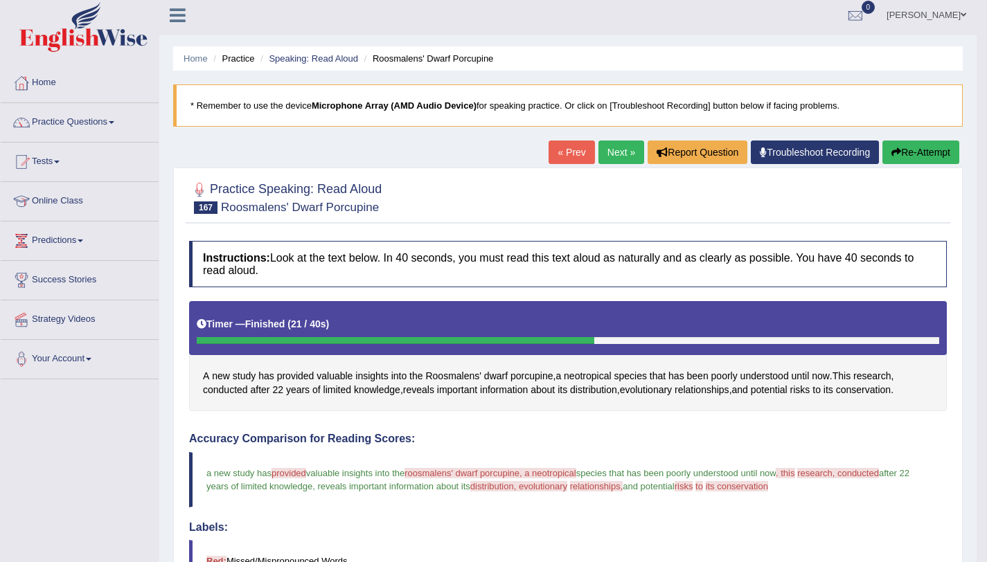
scroll to position [6, 0]
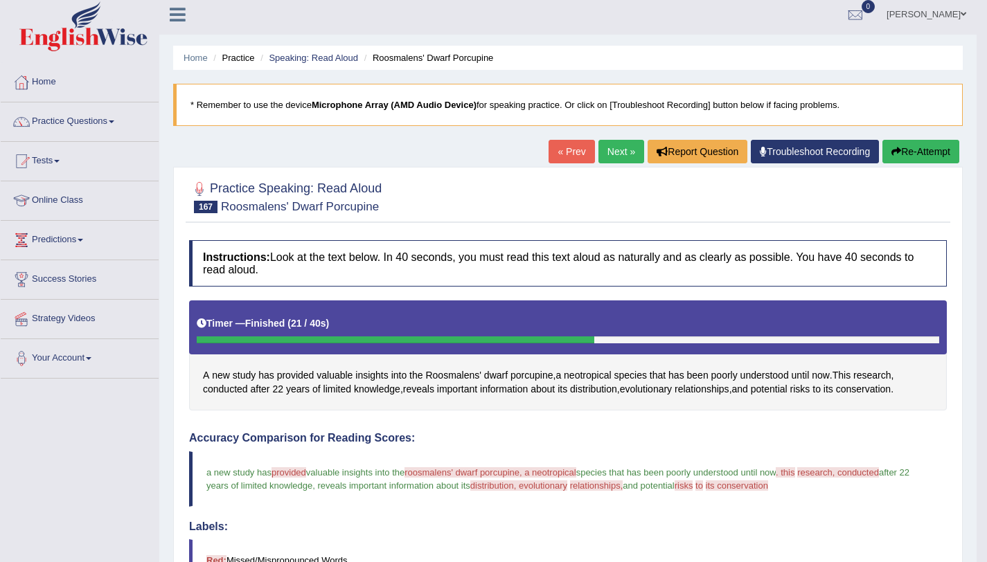
click at [916, 150] on button "Re-Attempt" at bounding box center [920, 152] width 77 height 24
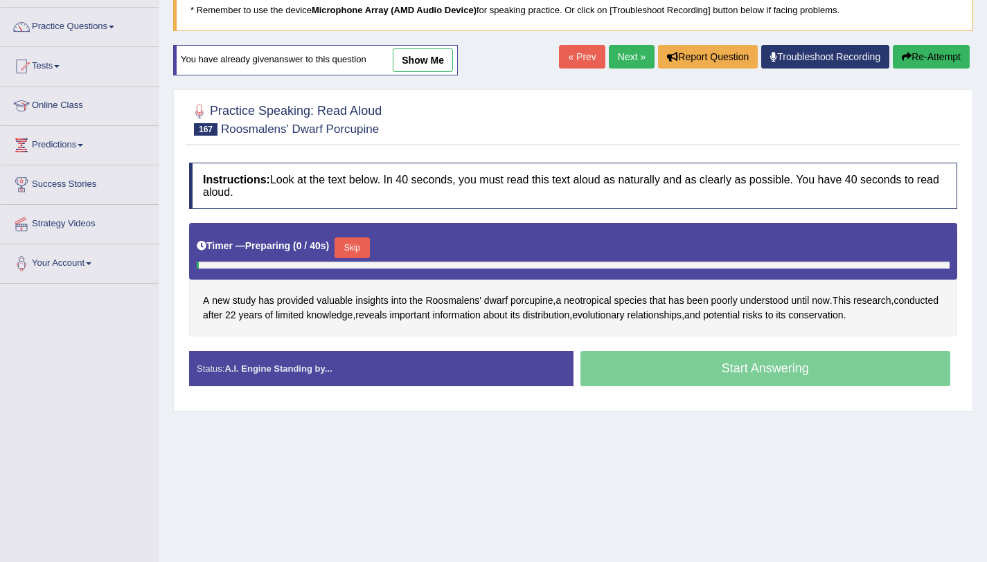
scroll to position [165, 0]
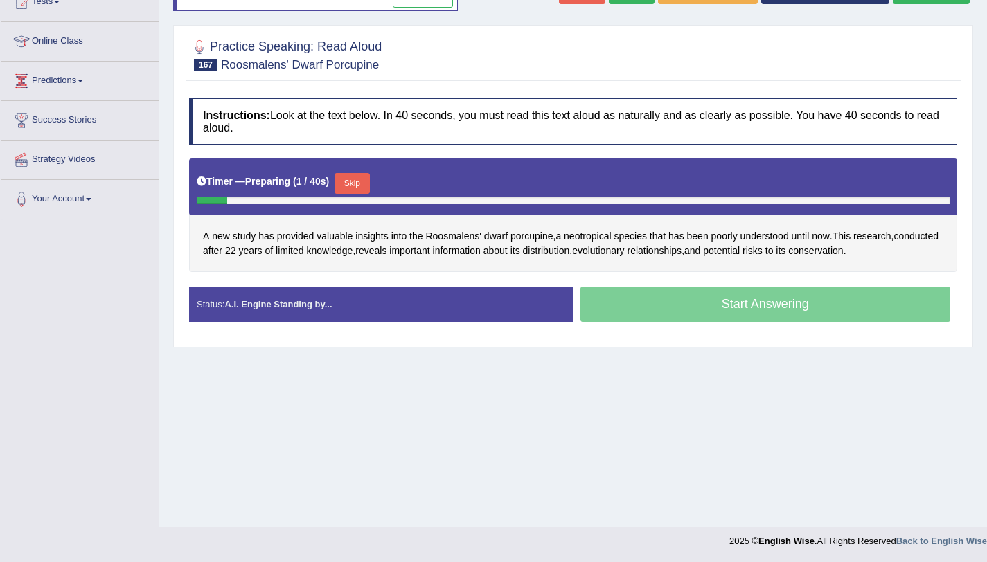
click at [357, 182] on button "Skip" at bounding box center [351, 183] width 35 height 21
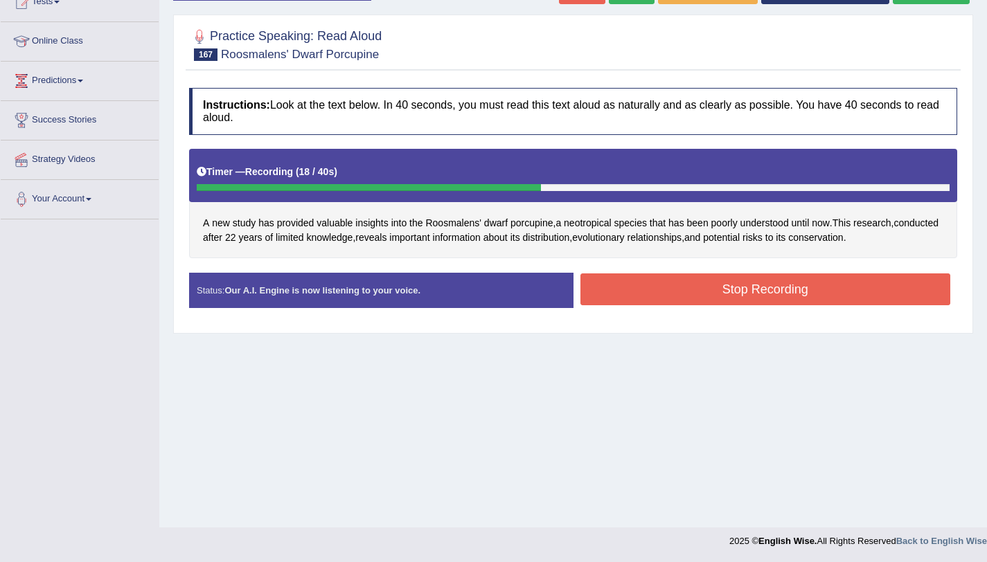
click at [715, 289] on button "Stop Recording" at bounding box center [765, 289] width 370 height 32
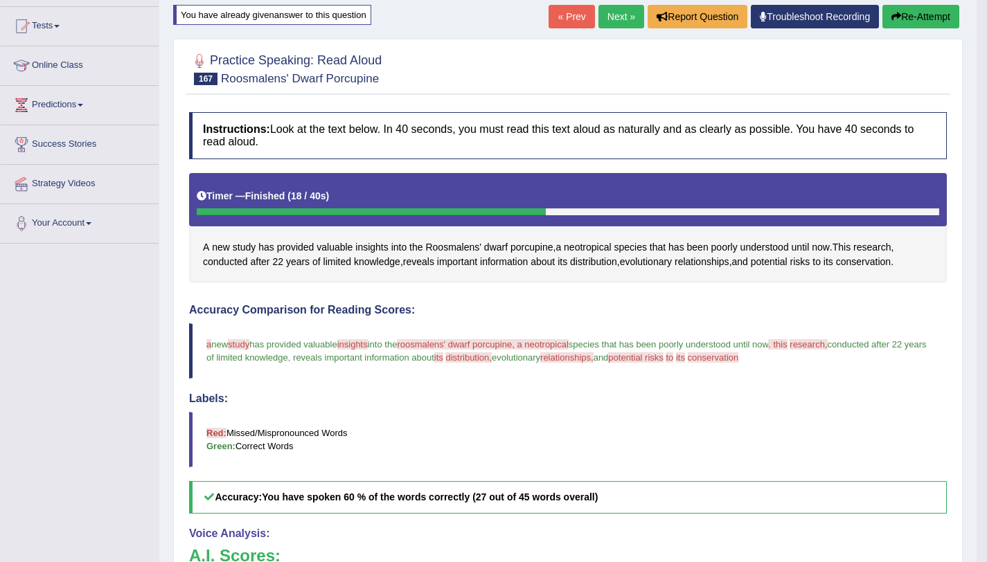
scroll to position [107, 0]
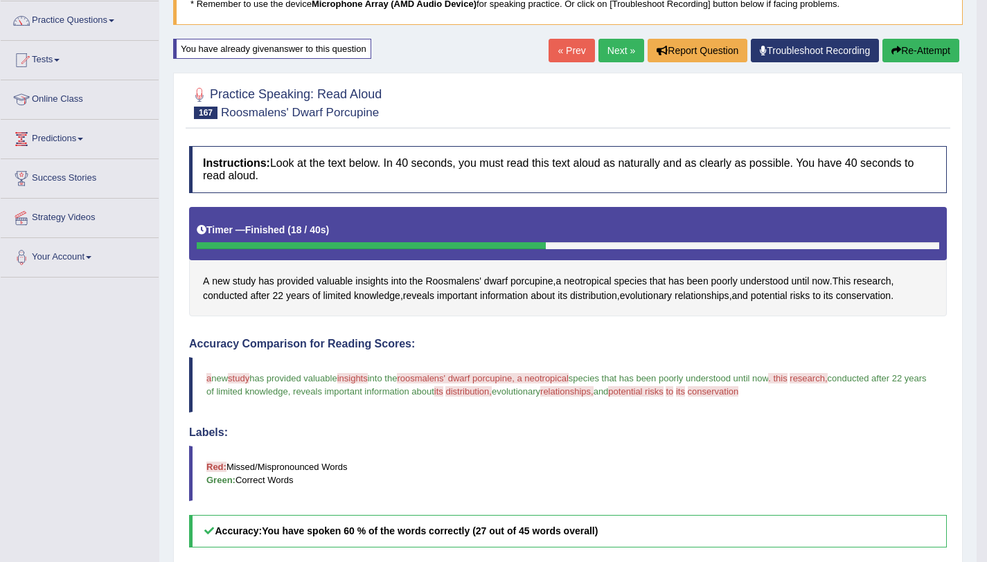
click at [622, 46] on link "Next »" at bounding box center [621, 51] width 46 height 24
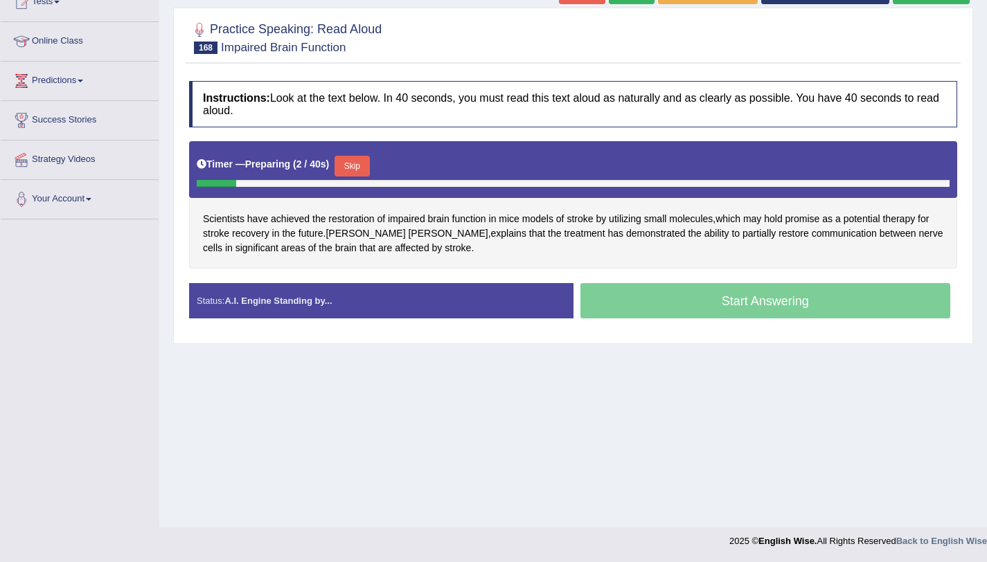
click at [358, 169] on button "Skip" at bounding box center [351, 166] width 35 height 21
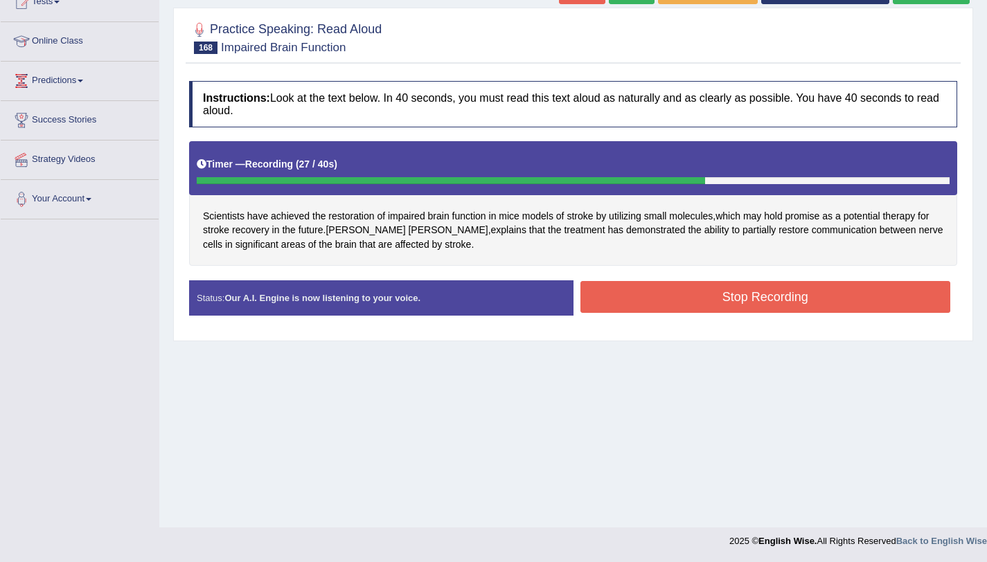
click at [712, 289] on button "Stop Recording" at bounding box center [765, 297] width 370 height 32
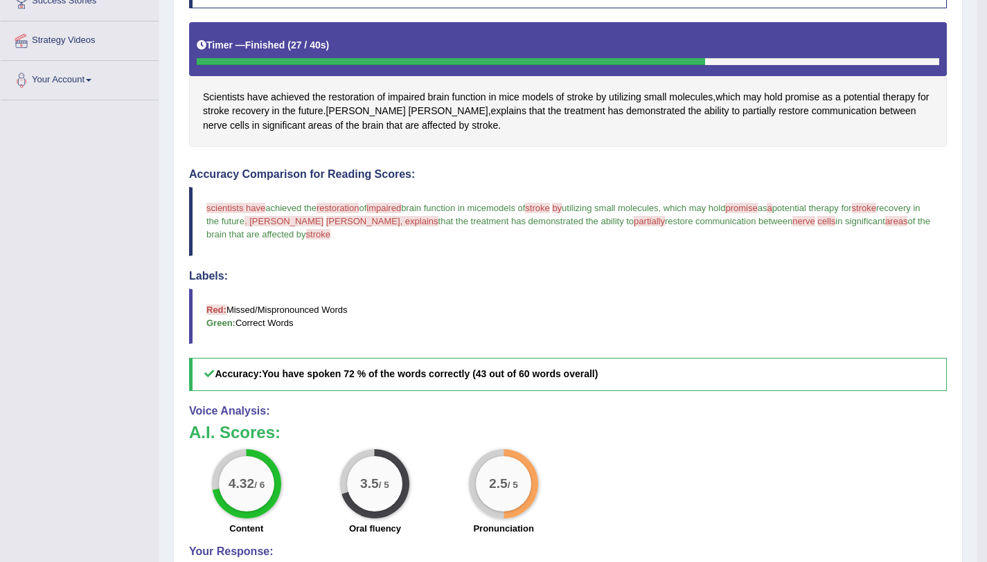
scroll to position [89, 0]
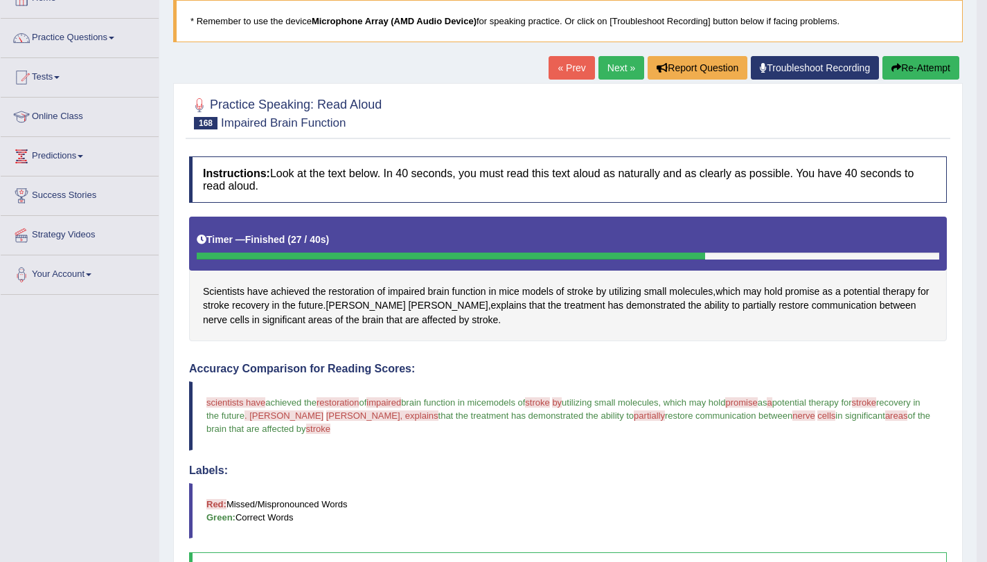
click at [891, 79] on button "Re-Attempt" at bounding box center [920, 68] width 77 height 24
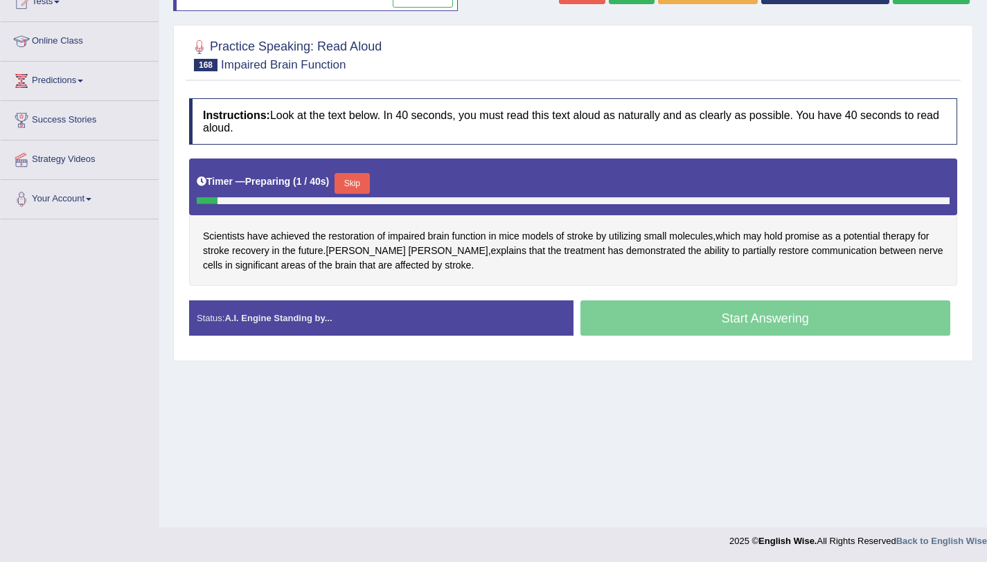
click at [352, 192] on button "Skip" at bounding box center [351, 183] width 35 height 21
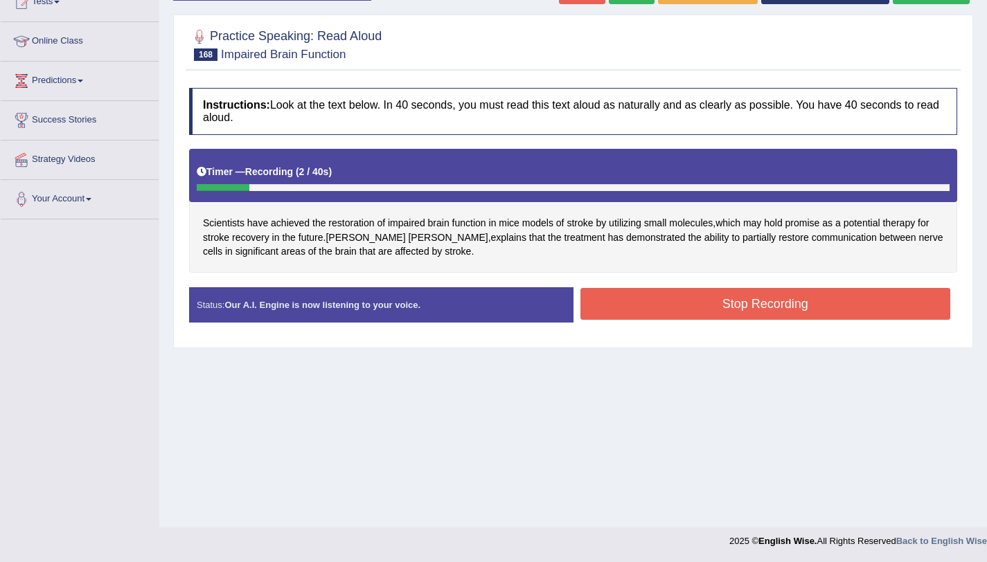
scroll to position [132, 0]
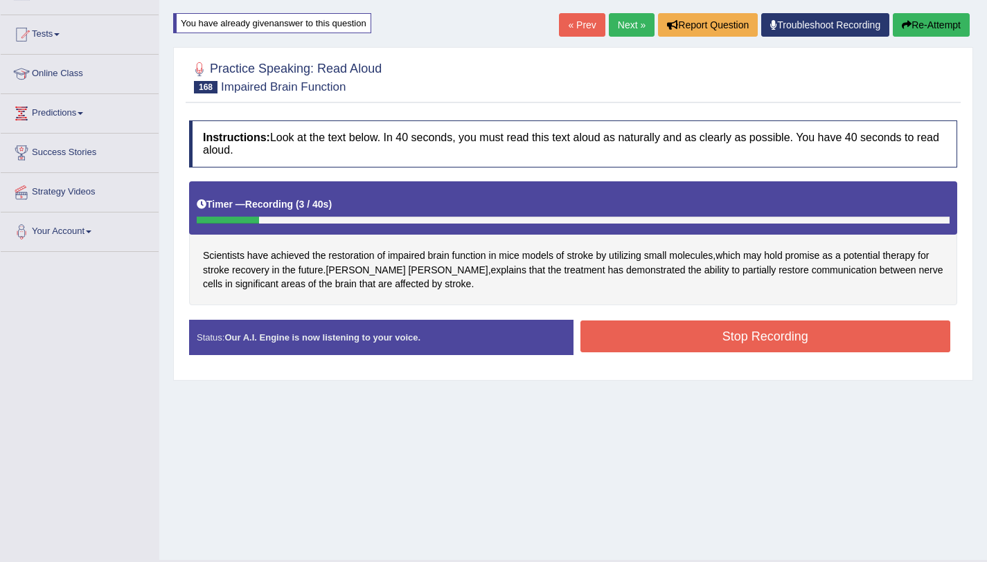
click at [936, 28] on button "Re-Attempt" at bounding box center [930, 25] width 77 height 24
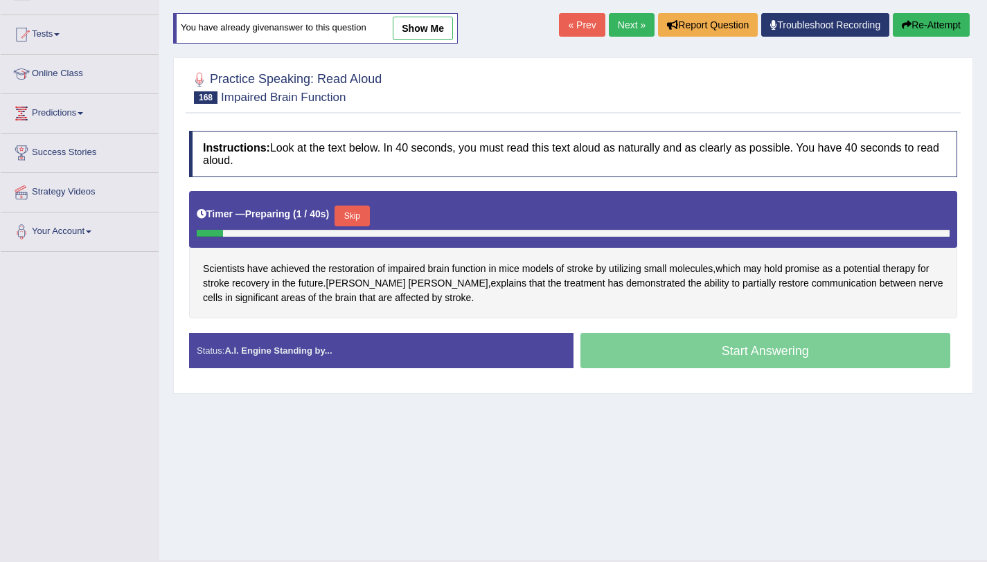
click at [354, 224] on button "Skip" at bounding box center [351, 216] width 35 height 21
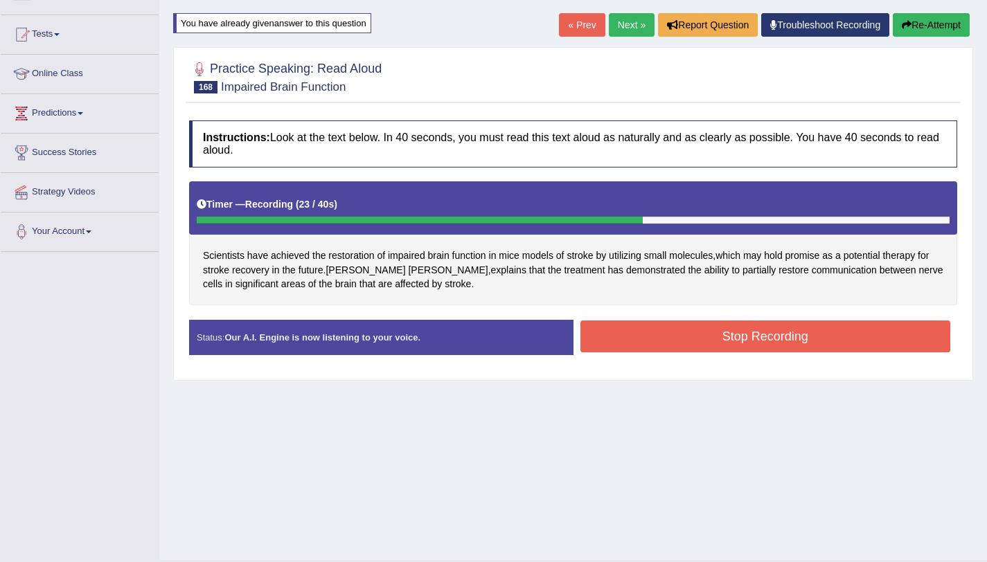
click at [754, 336] on button "Stop Recording" at bounding box center [765, 337] width 370 height 32
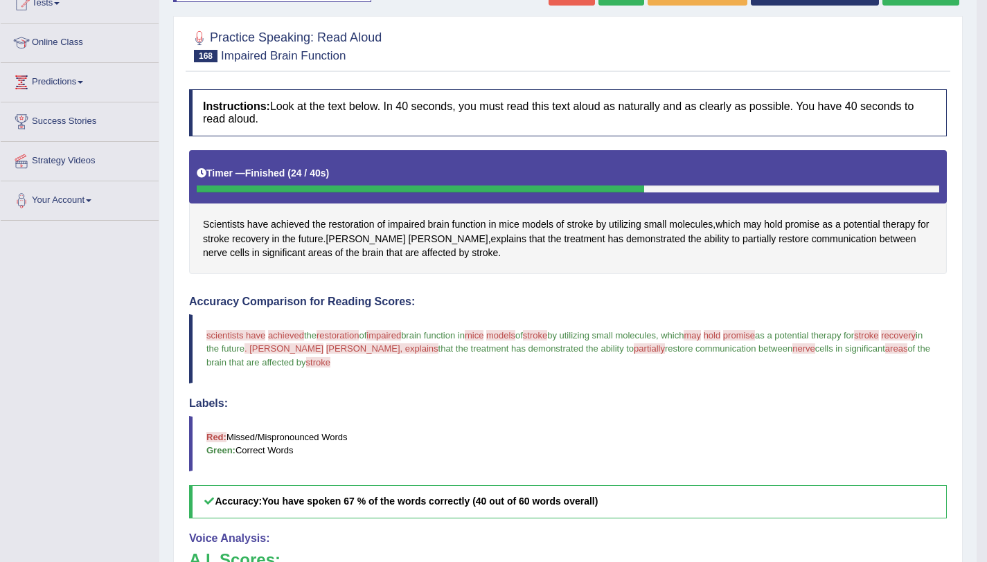
scroll to position [164, 0]
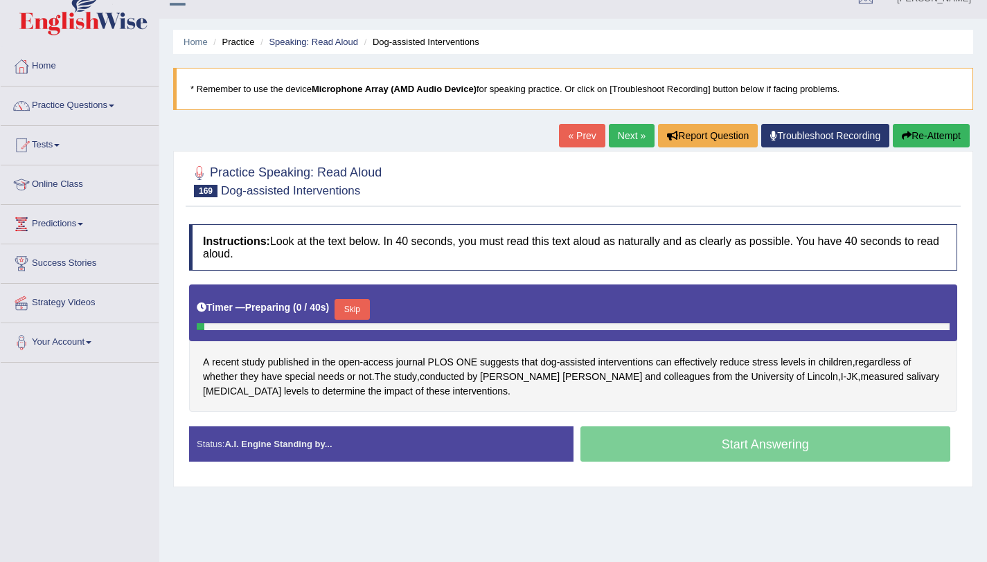
scroll to position [165, 0]
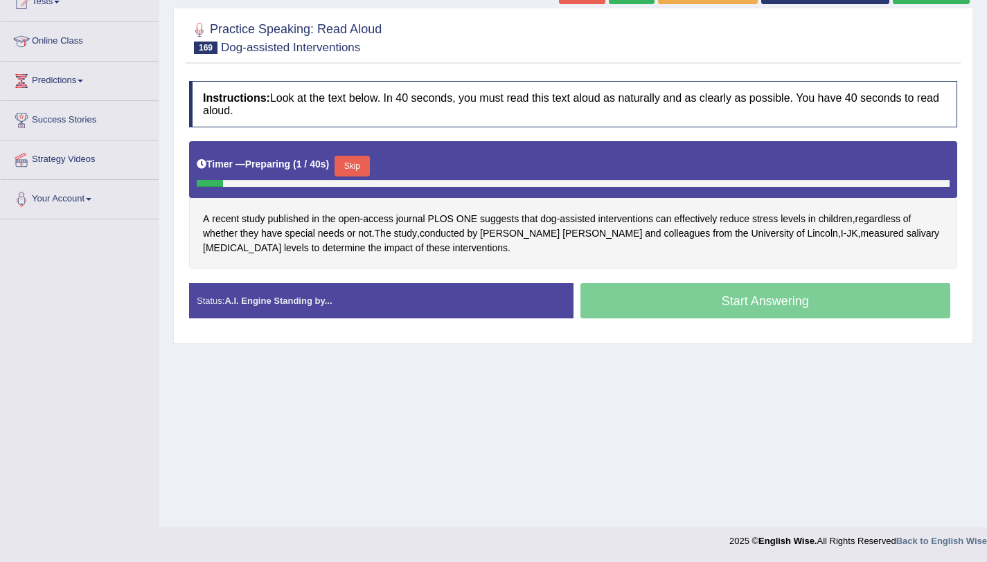
click at [361, 161] on button "Skip" at bounding box center [351, 166] width 35 height 21
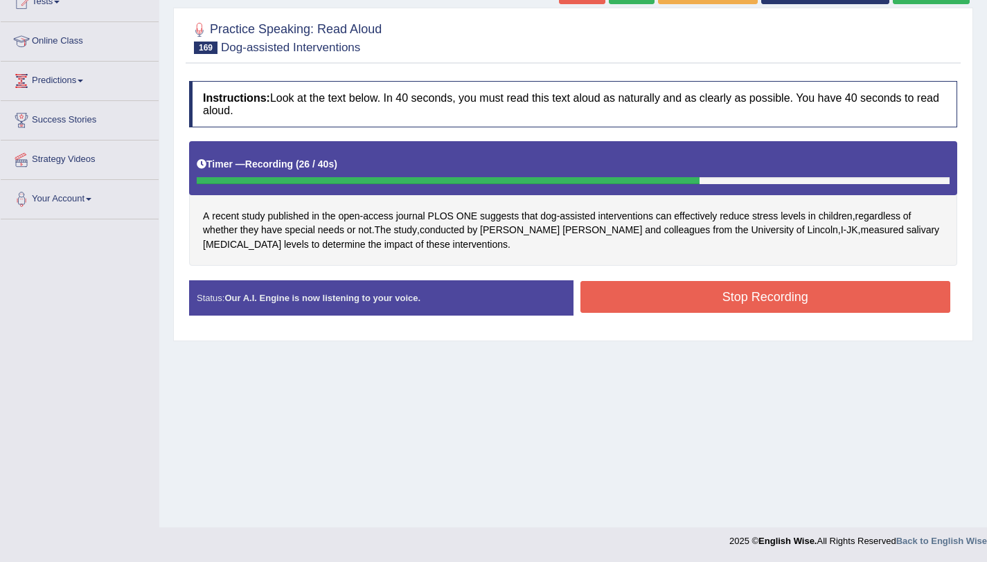
click at [656, 294] on button "Stop Recording" at bounding box center [765, 297] width 370 height 32
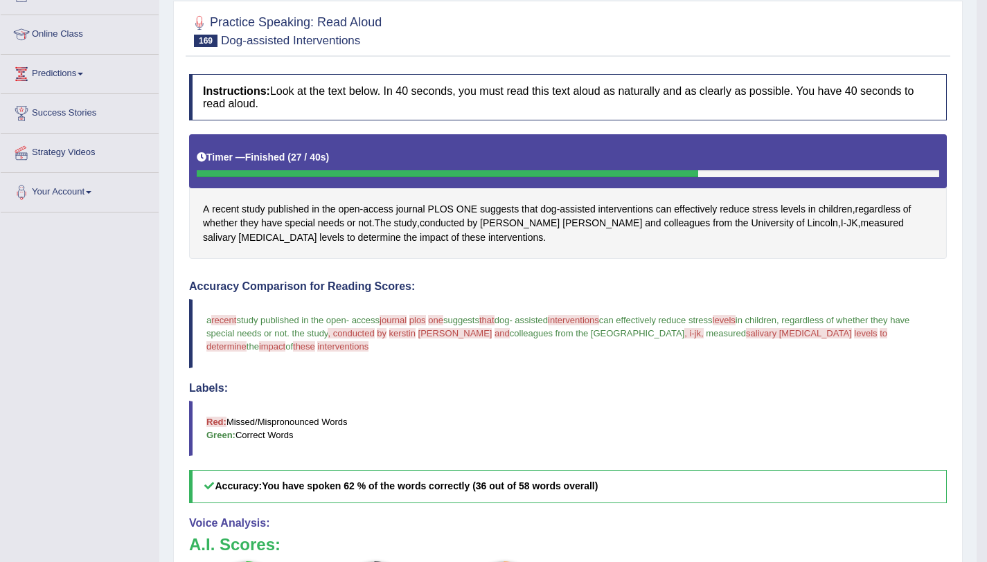
scroll to position [95, 0]
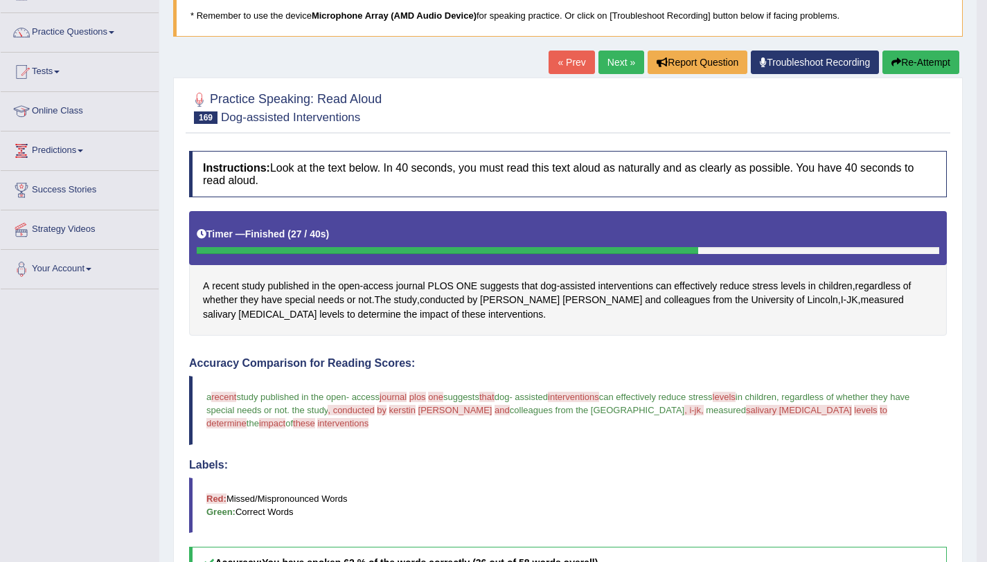
click at [906, 60] on button "Re-Attempt" at bounding box center [920, 63] width 77 height 24
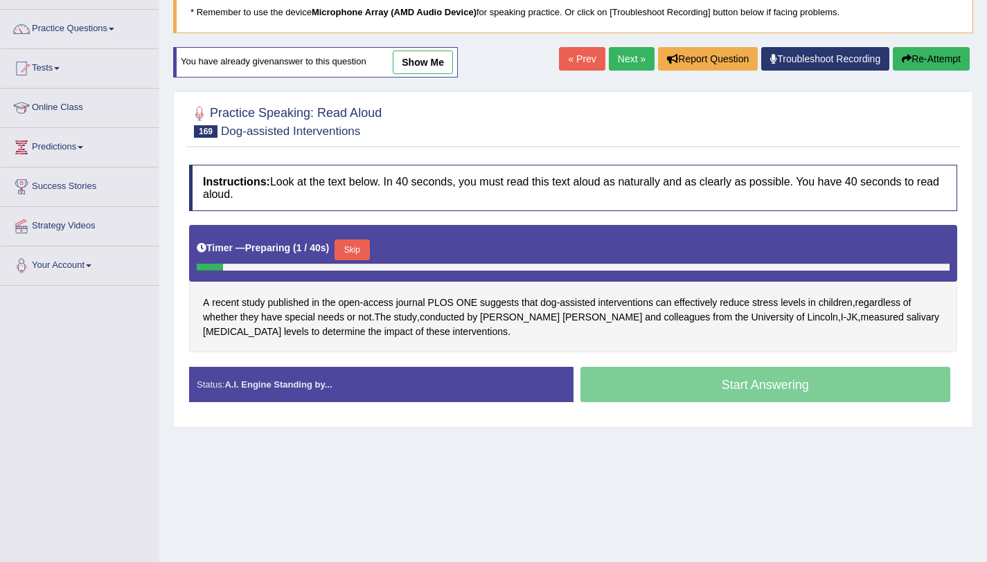
click at [364, 250] on button "Skip" at bounding box center [351, 250] width 35 height 21
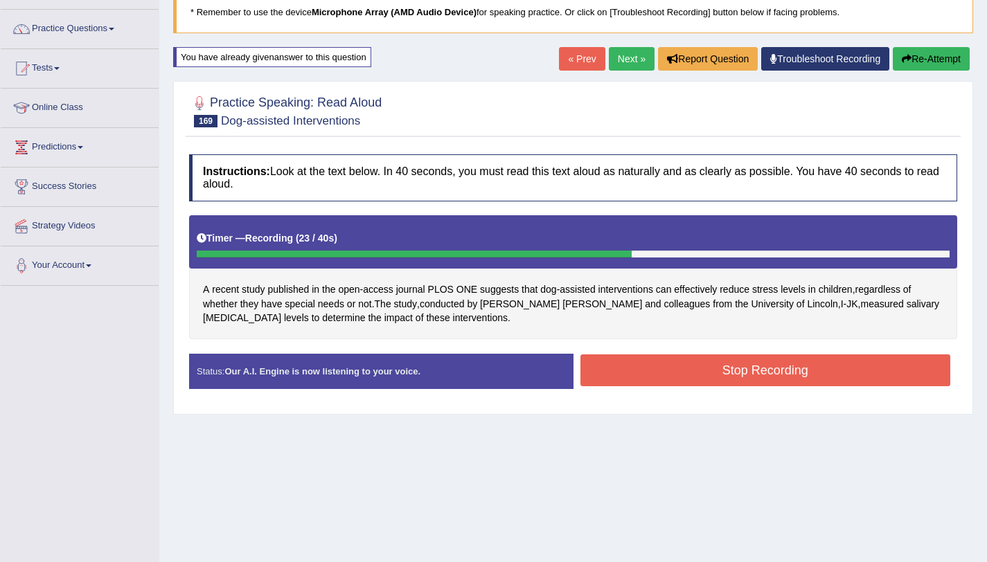
click at [726, 379] on button "Stop Recording" at bounding box center [765, 371] width 370 height 32
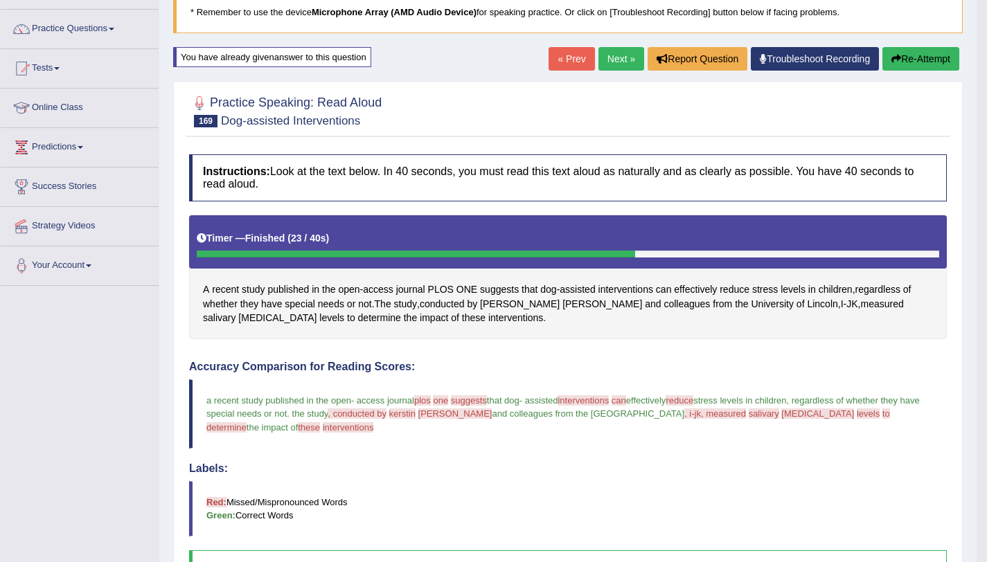
scroll to position [98, 0]
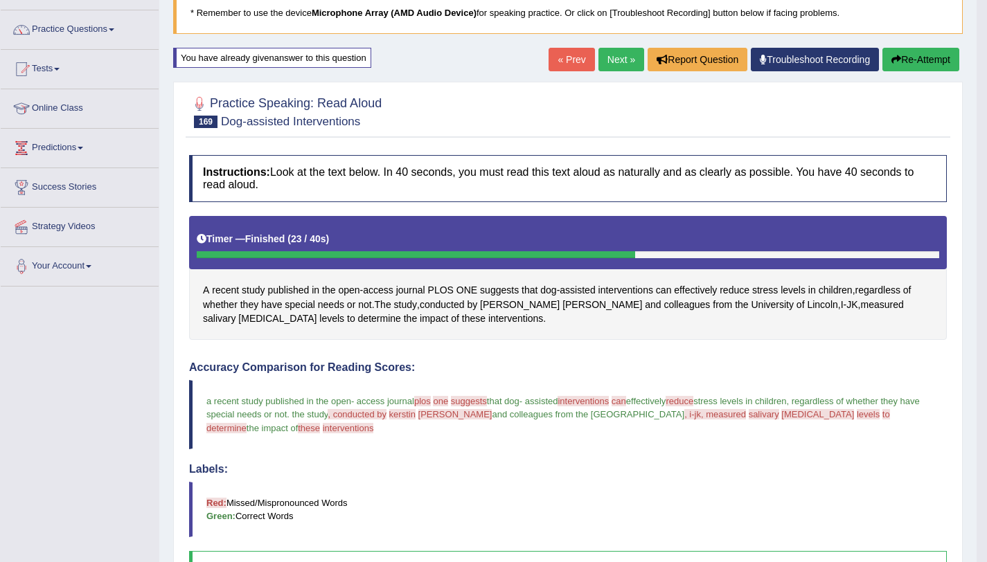
click at [609, 60] on link "Next »" at bounding box center [621, 60] width 46 height 24
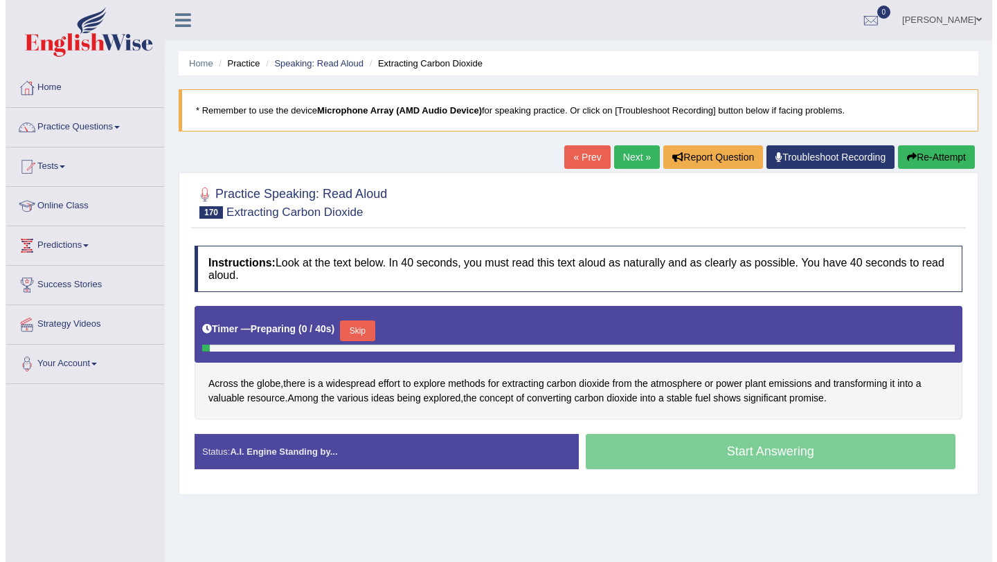
scroll to position [165, 0]
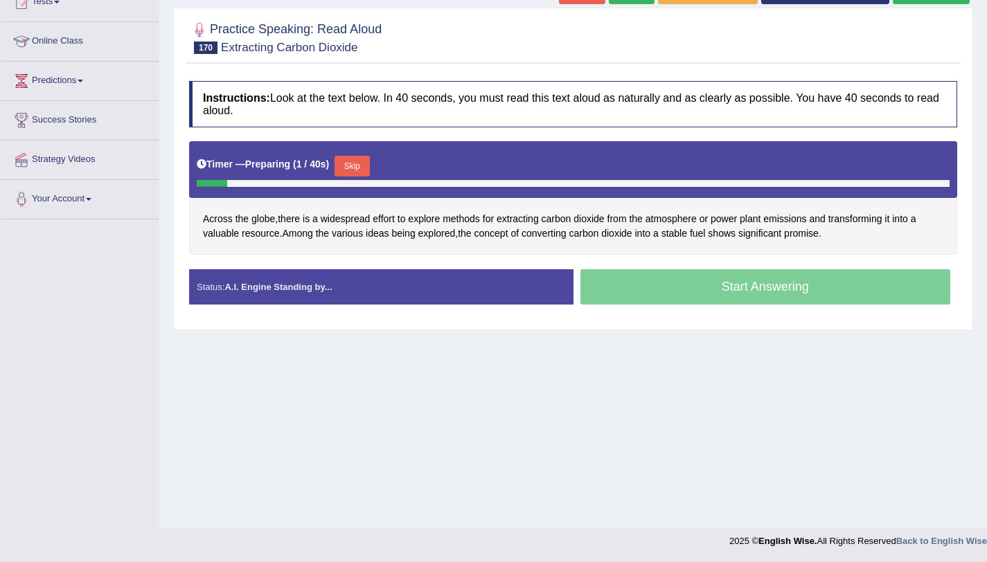
click at [359, 177] on div "Skip" at bounding box center [351, 168] width 35 height 24
click at [358, 176] on button "Skip" at bounding box center [351, 166] width 35 height 21
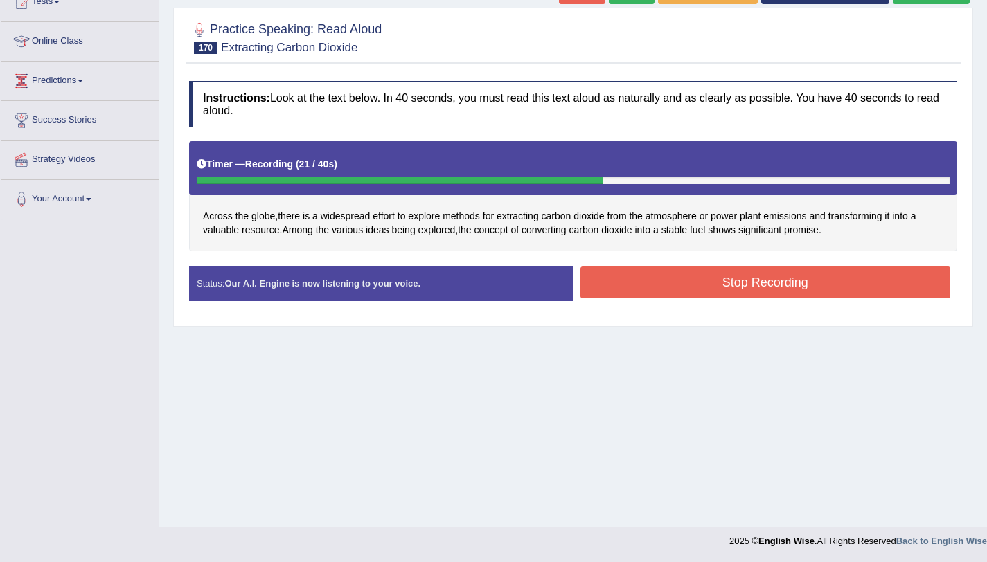
click at [715, 283] on button "Stop Recording" at bounding box center [765, 283] width 370 height 32
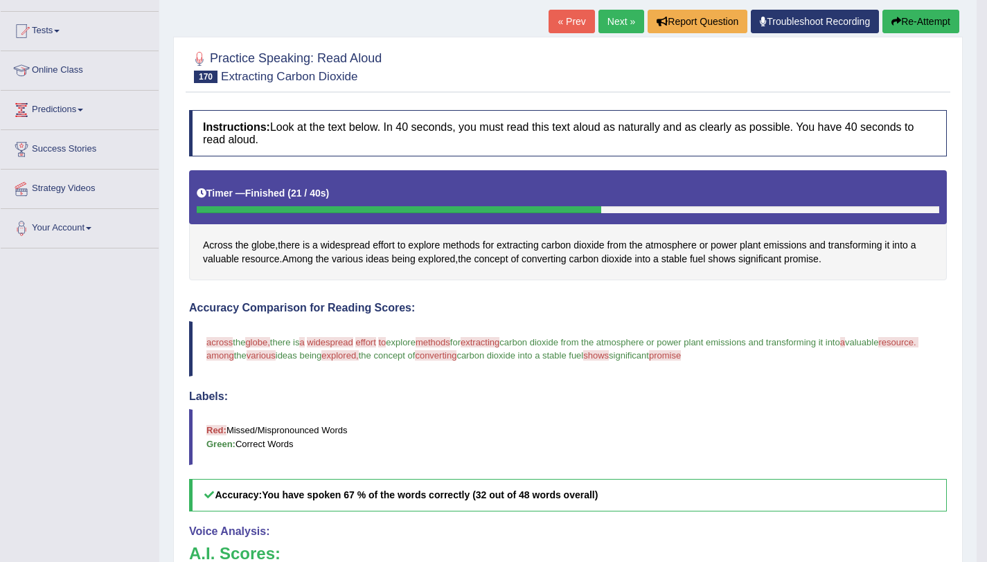
scroll to position [134, 0]
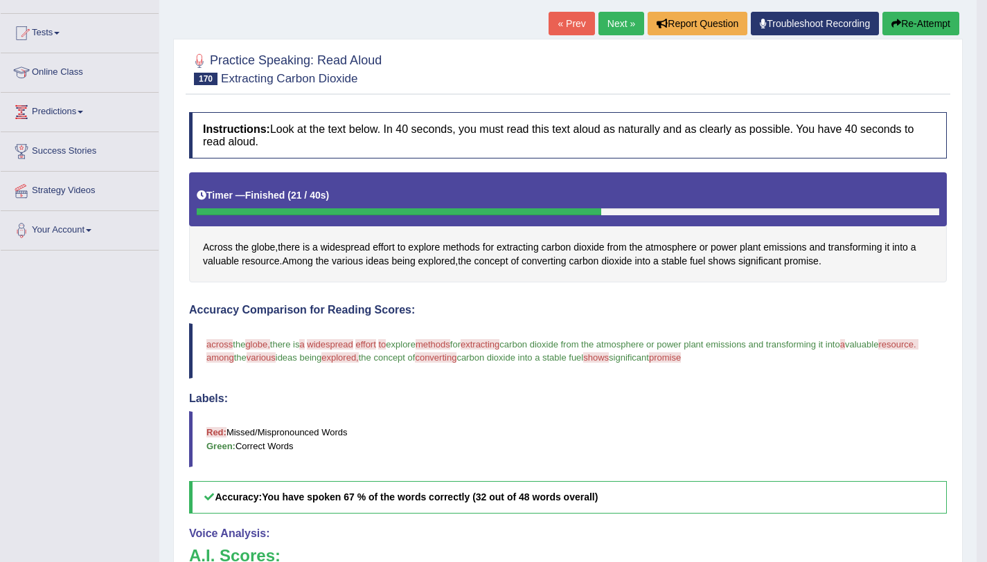
click at [913, 25] on button "Re-Attempt" at bounding box center [920, 24] width 77 height 24
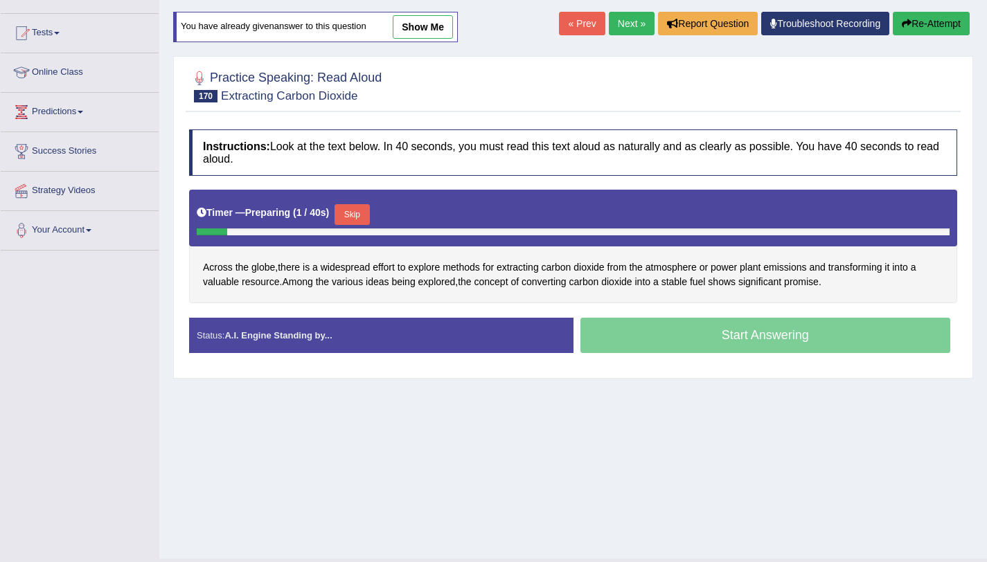
click at [362, 214] on button "Skip" at bounding box center [351, 214] width 35 height 21
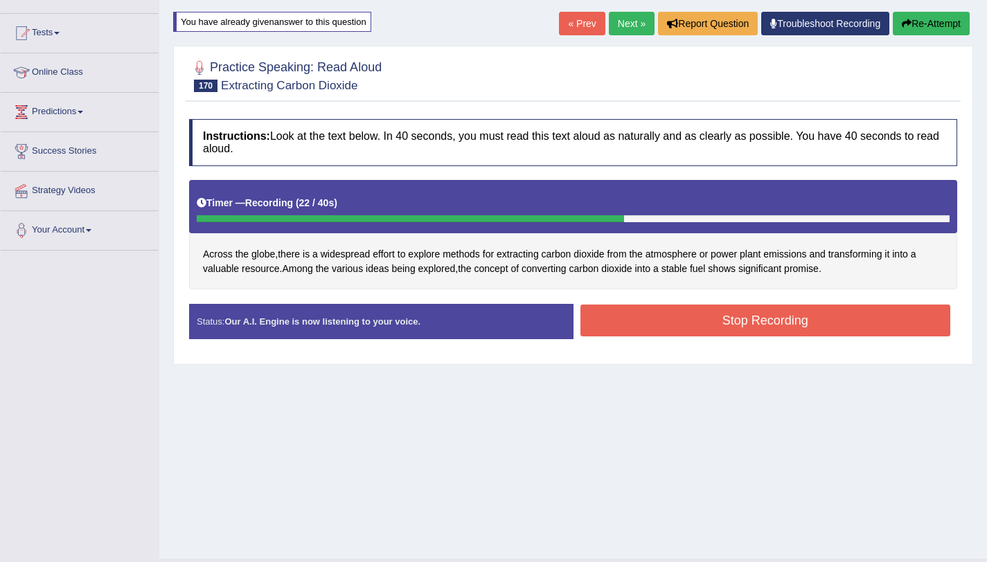
click at [662, 318] on button "Stop Recording" at bounding box center [765, 321] width 370 height 32
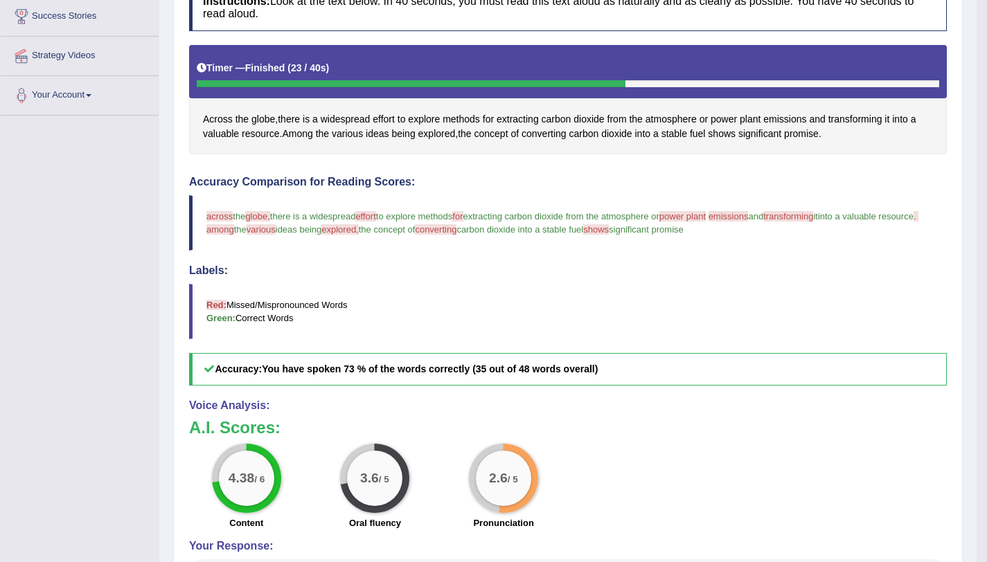
scroll to position [268, 0]
